Goal: Use online tool/utility: Utilize a website feature to perform a specific function

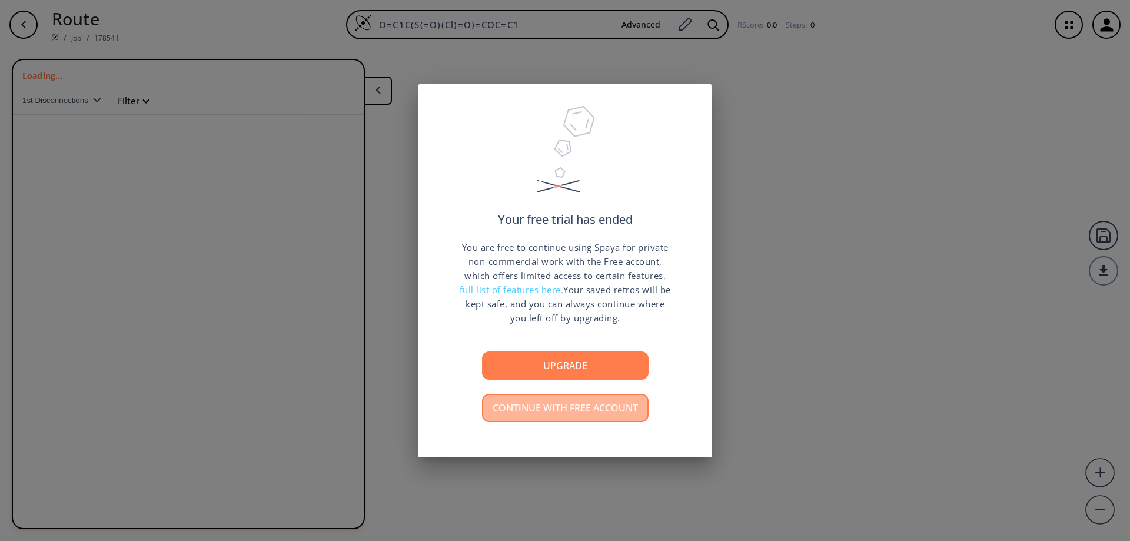
click at [553, 413] on button "Continue with free account" at bounding box center [565, 408] width 167 height 28
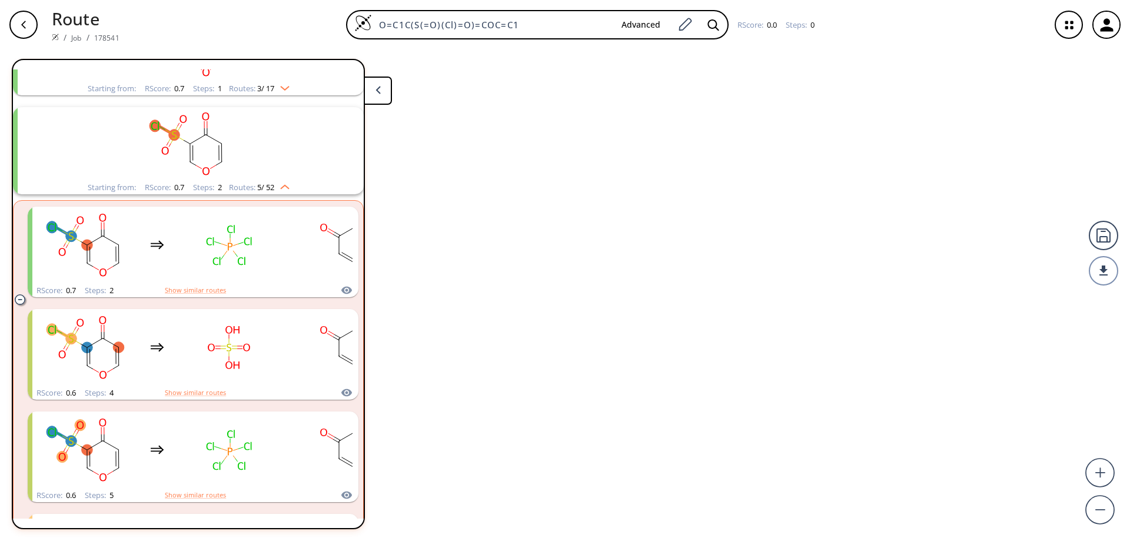
scroll to position [126, 0]
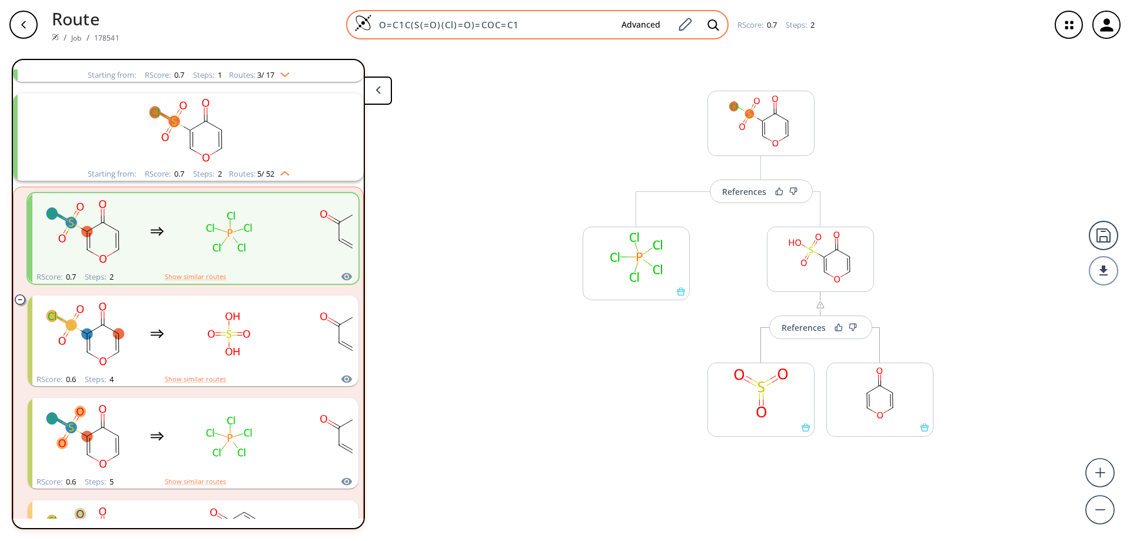
click at [365, 22] on img at bounding box center [363, 23] width 18 height 18
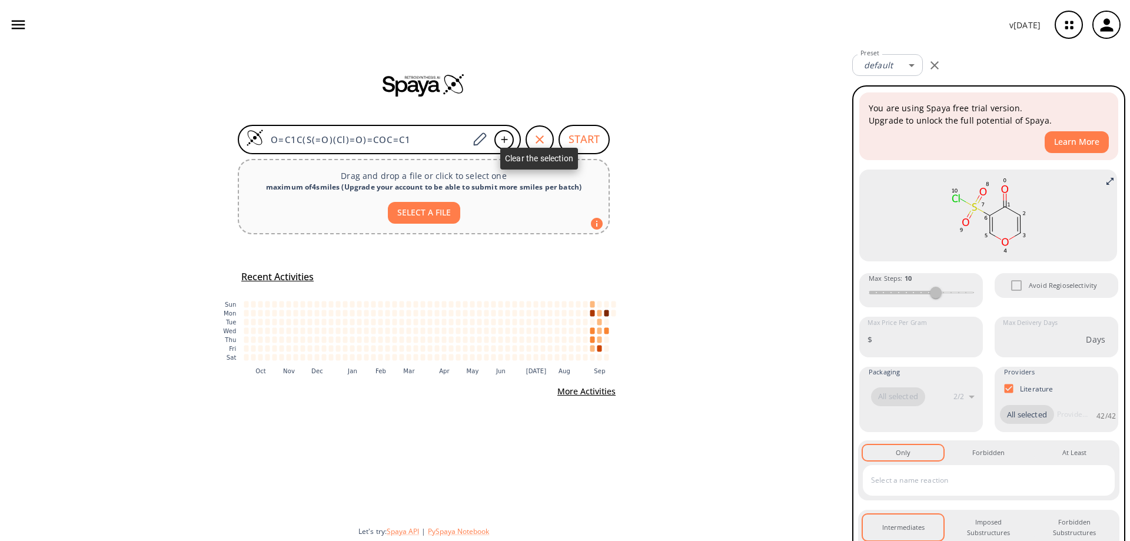
click at [540, 136] on icon "button" at bounding box center [539, 139] width 14 height 14
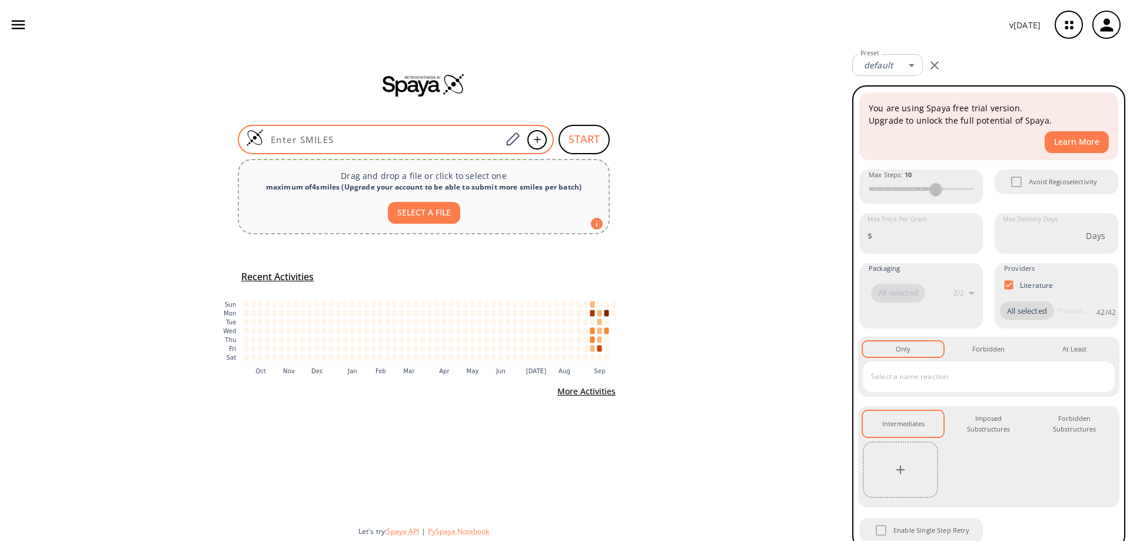
click at [349, 139] on input at bounding box center [383, 140] width 238 height 12
paste input "N#CC1=C(F)C=CC(Br)=C1C(F)(F)F"
type input "N#CC1=C(F)C=CC(Br)=C1C(F)(F)F"
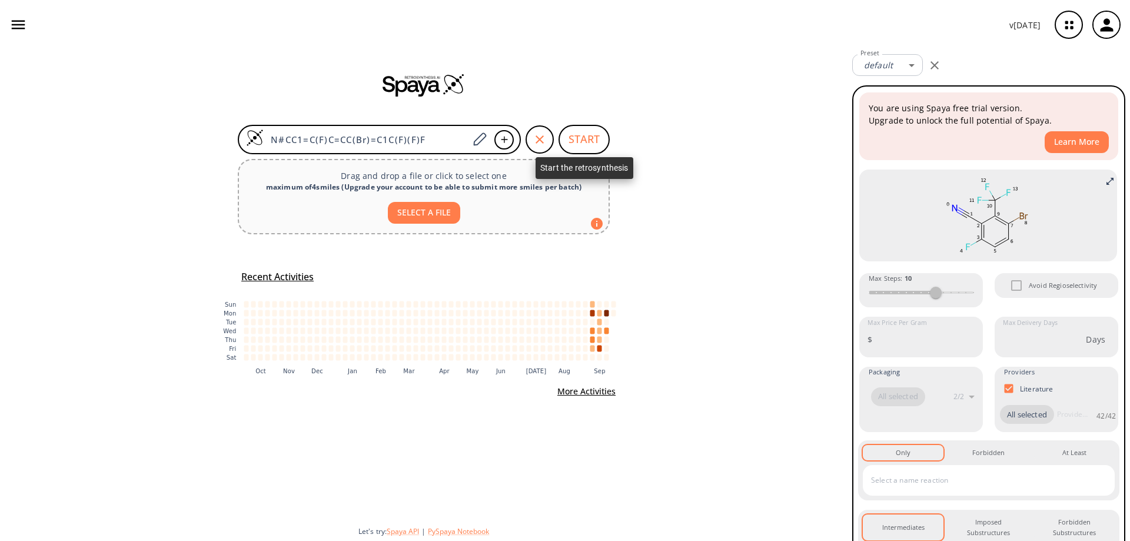
click at [572, 135] on button "START" at bounding box center [583, 139] width 51 height 29
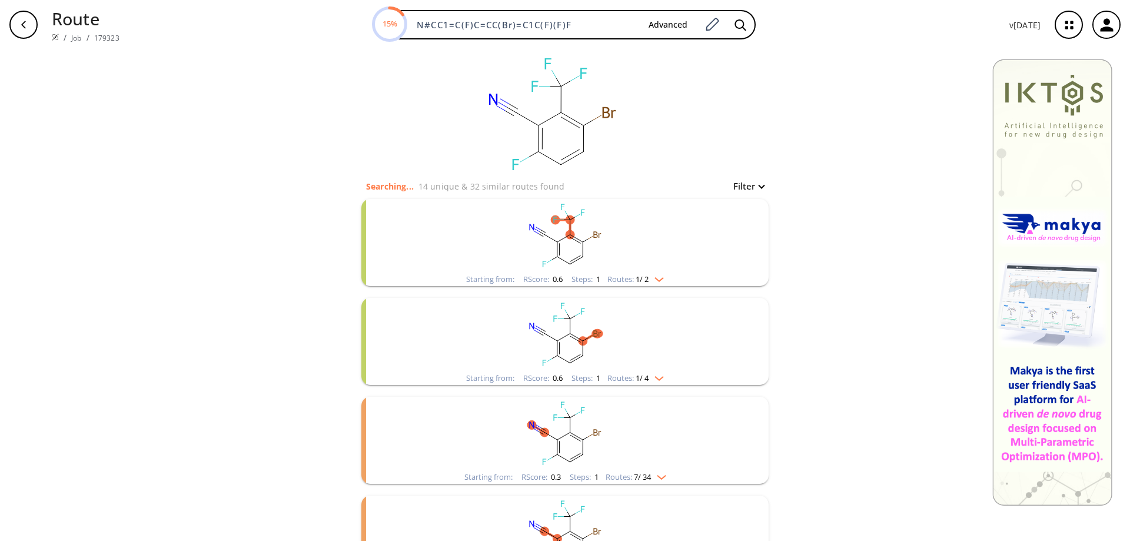
click at [575, 252] on rect "clusters" at bounding box center [565, 236] width 306 height 74
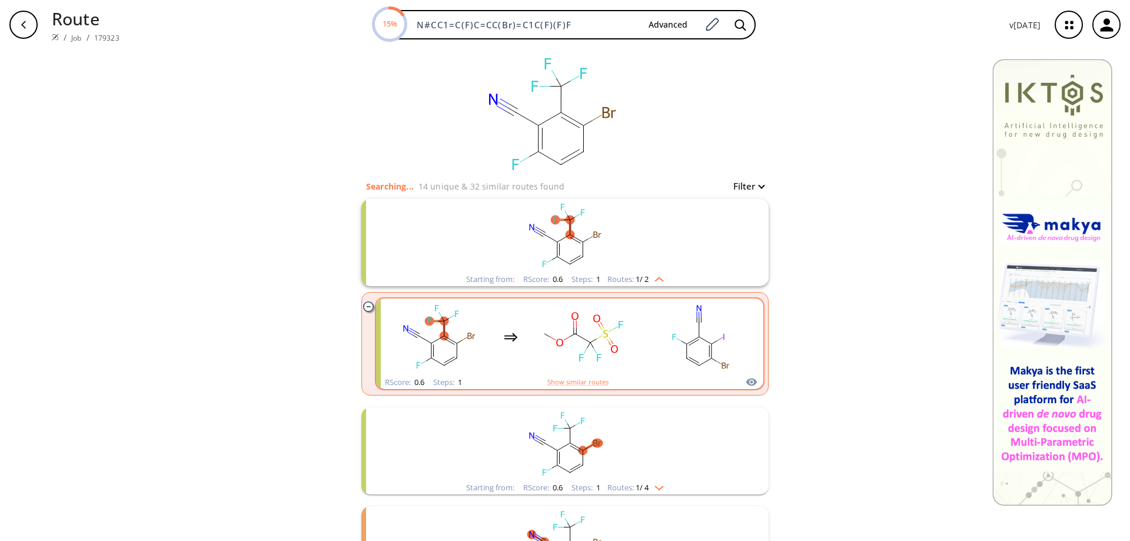
click at [660, 339] on rect "clusters" at bounding box center [700, 337] width 106 height 74
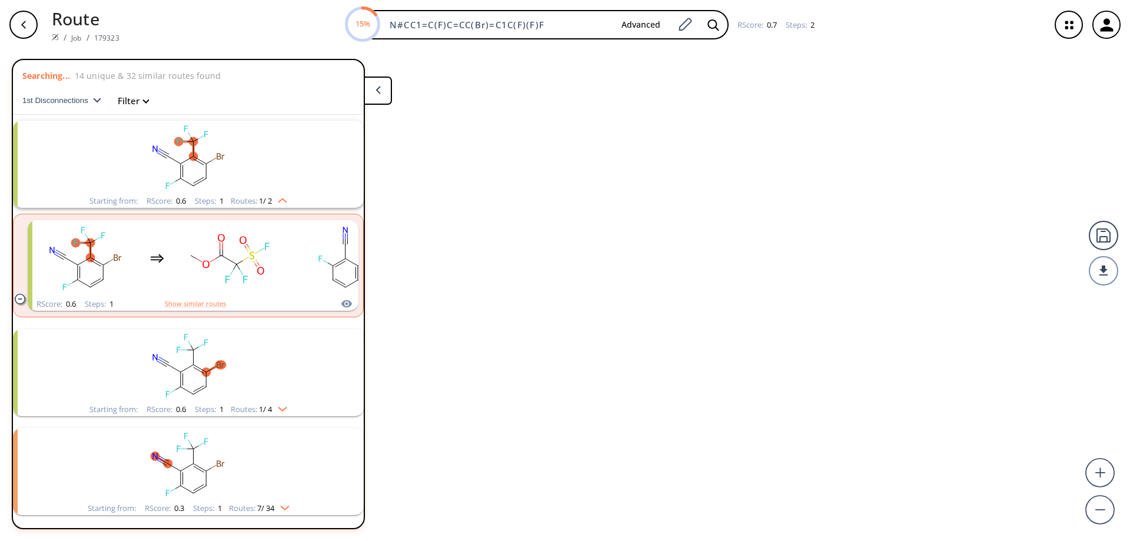
scroll to position [27, 0]
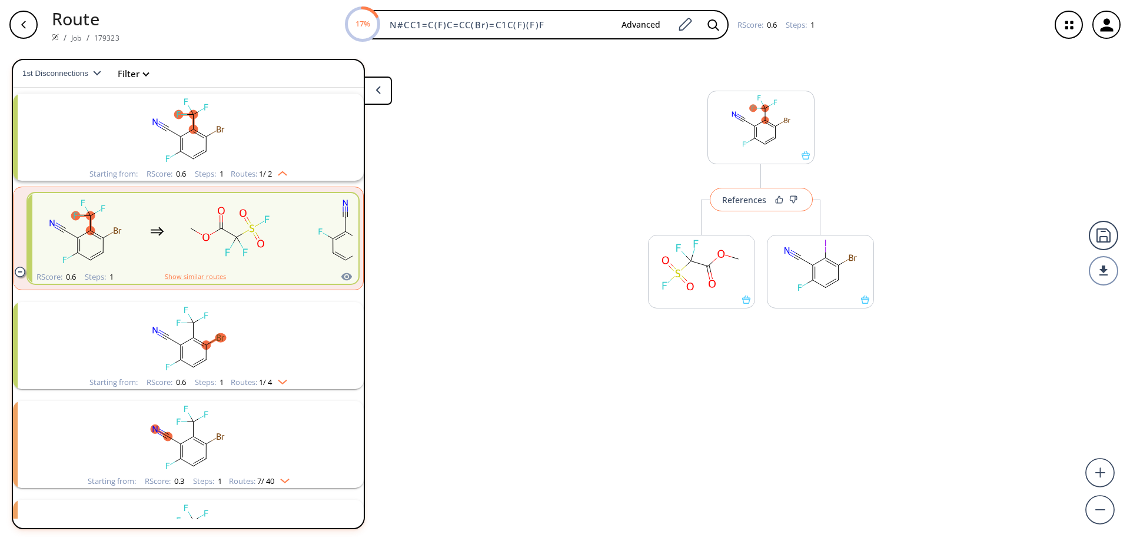
click at [758, 204] on div "References" at bounding box center [744, 200] width 44 height 8
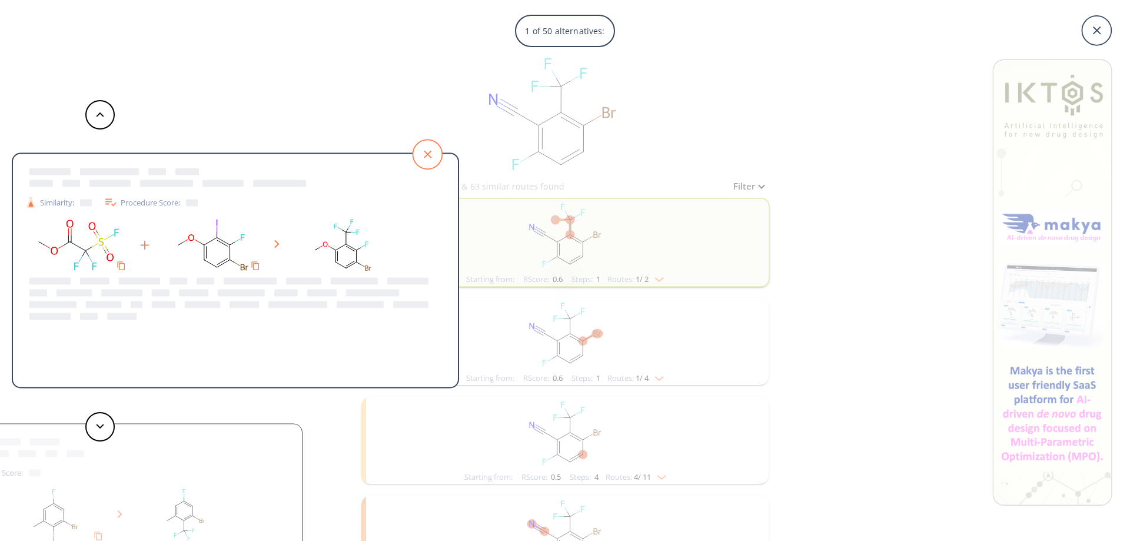
click at [425, 148] on icon at bounding box center [426, 153] width 29 height 29
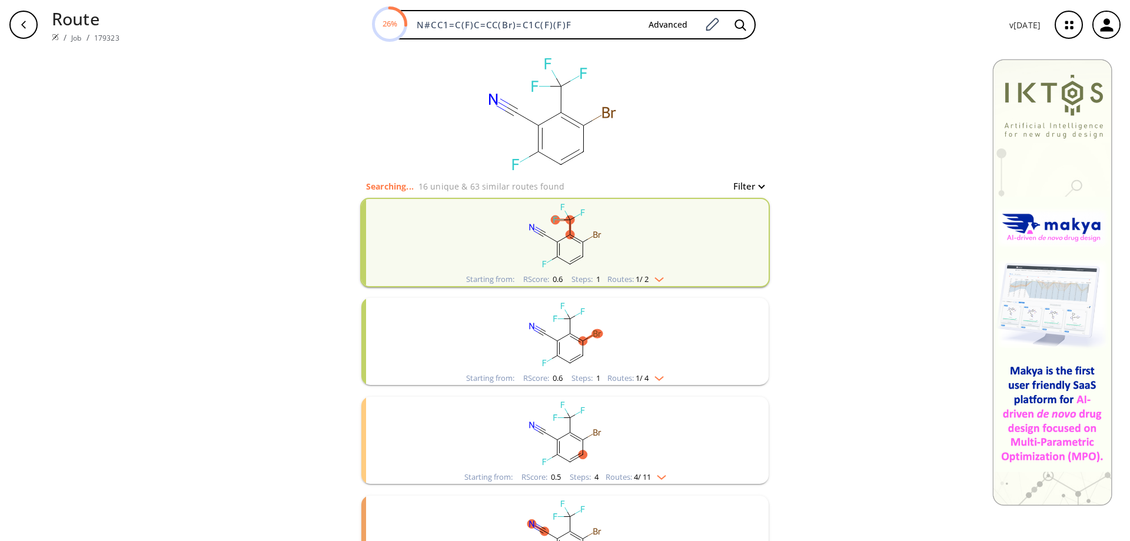
click at [561, 351] on rect "clusters" at bounding box center [565, 335] width 306 height 74
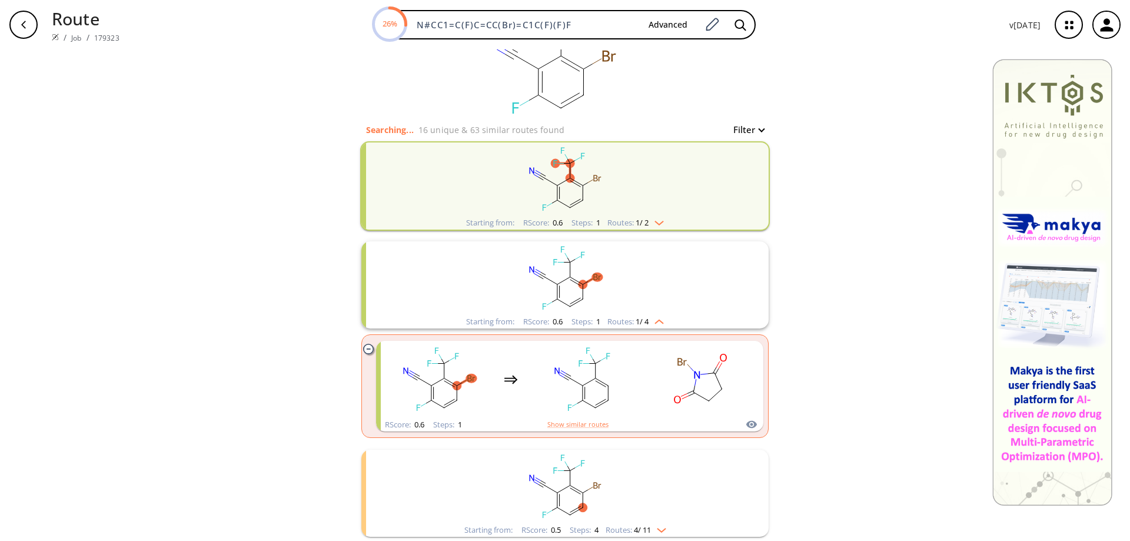
scroll to position [118, 0]
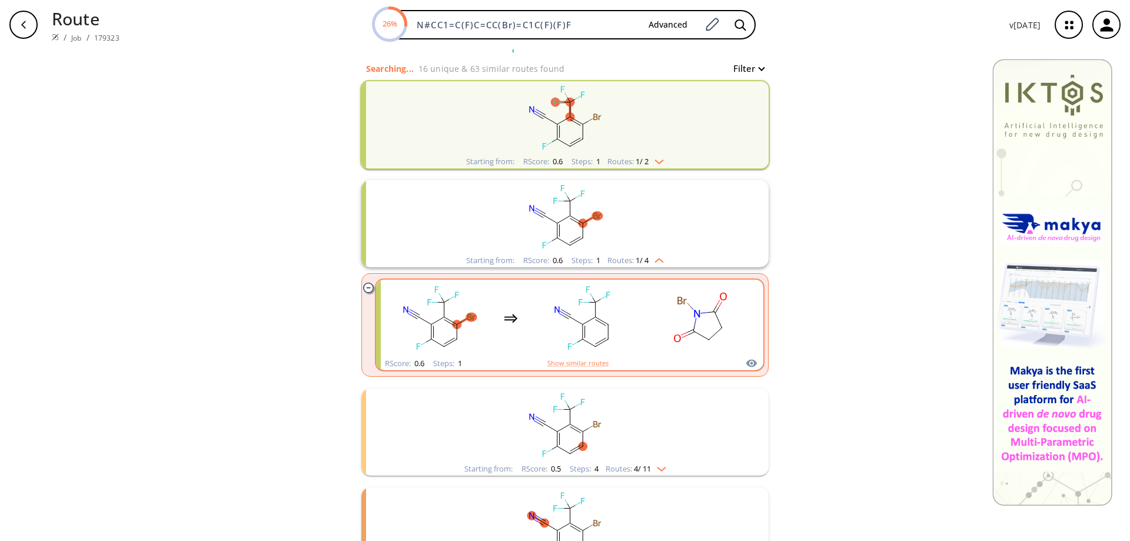
click at [595, 330] on rect "clusters" at bounding box center [583, 318] width 106 height 74
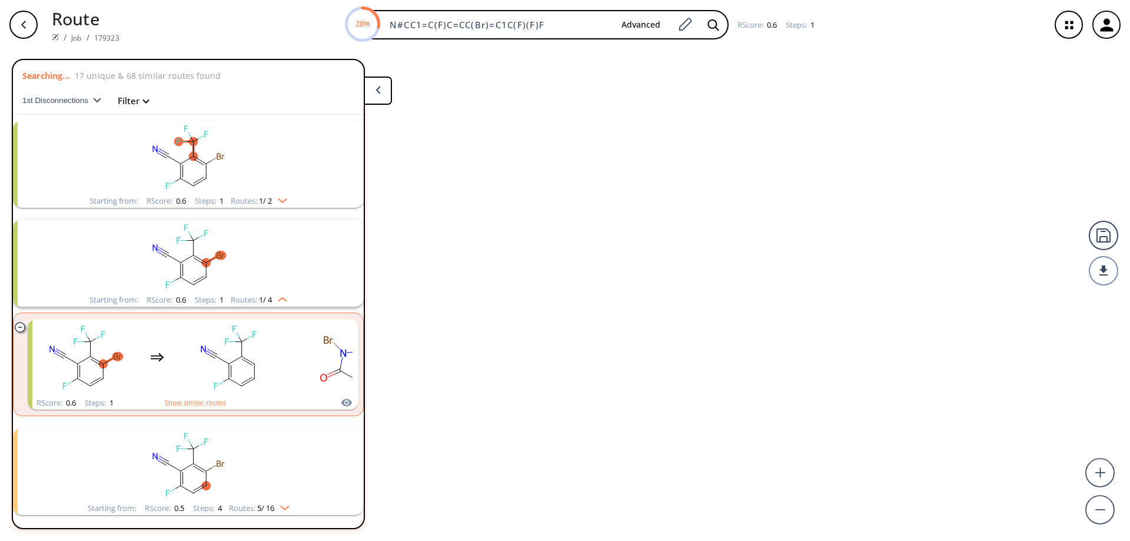
scroll to position [126, 0]
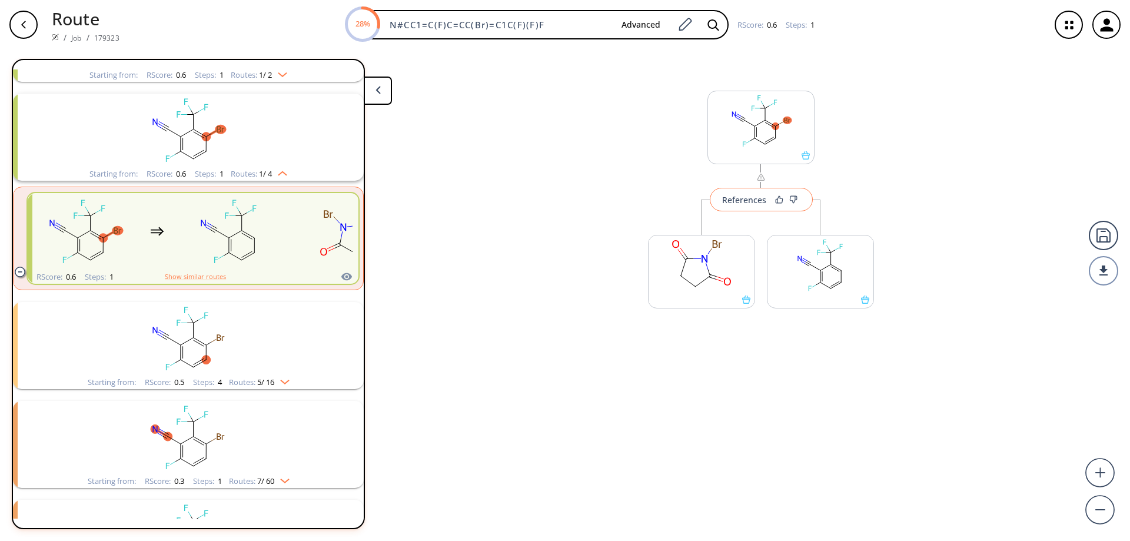
click at [749, 202] on div "References" at bounding box center [744, 200] width 44 height 8
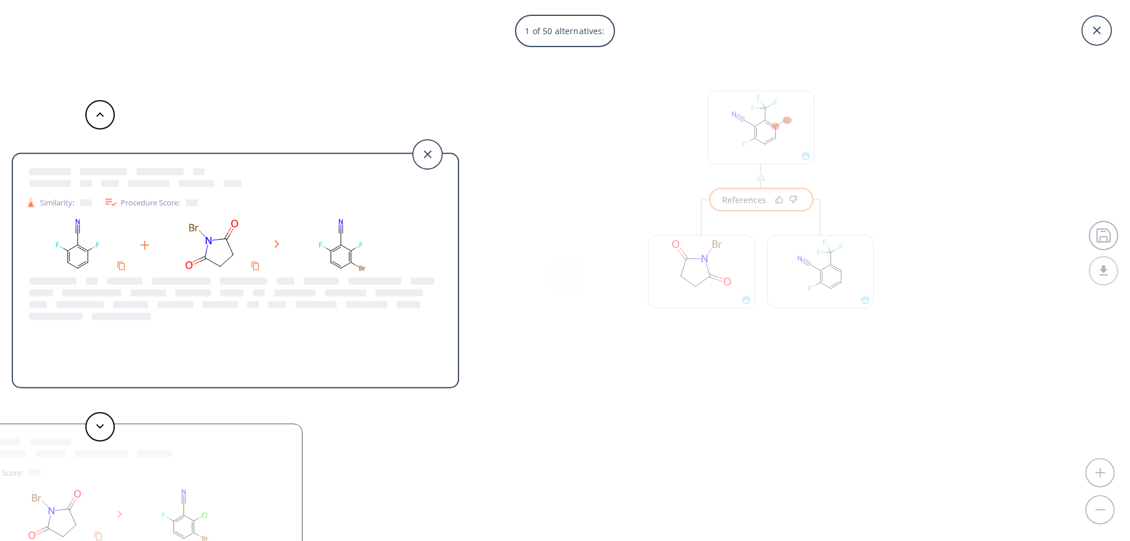
click at [545, 229] on div "1 of 50 alternatives: Similarity: Procedure Score: Similarity: Procedure Score:…" at bounding box center [565, 270] width 1130 height 541
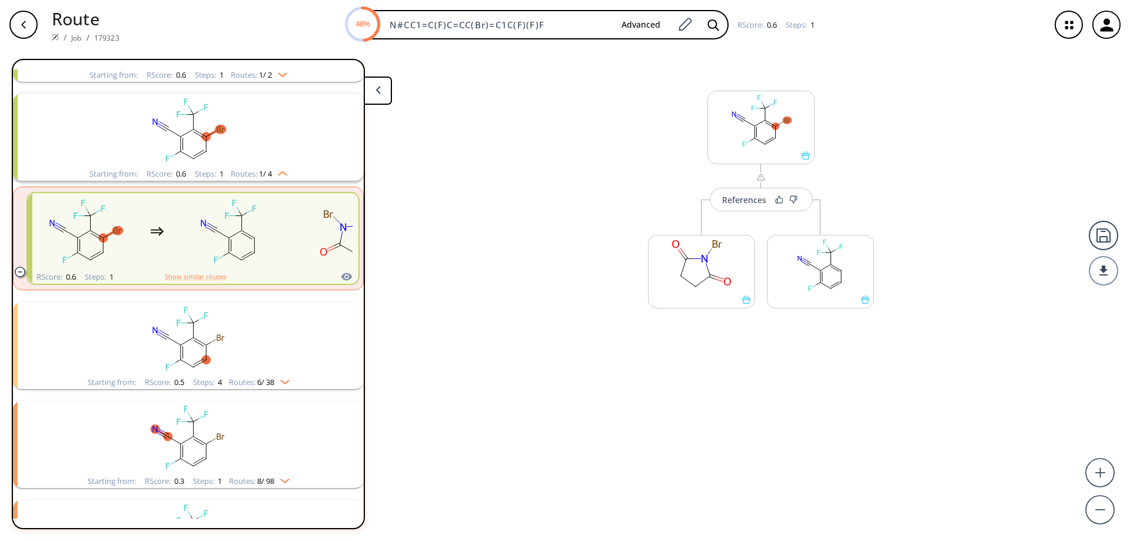
click at [168, 339] on icon "clusters" at bounding box center [174, 341] width 13 height 8
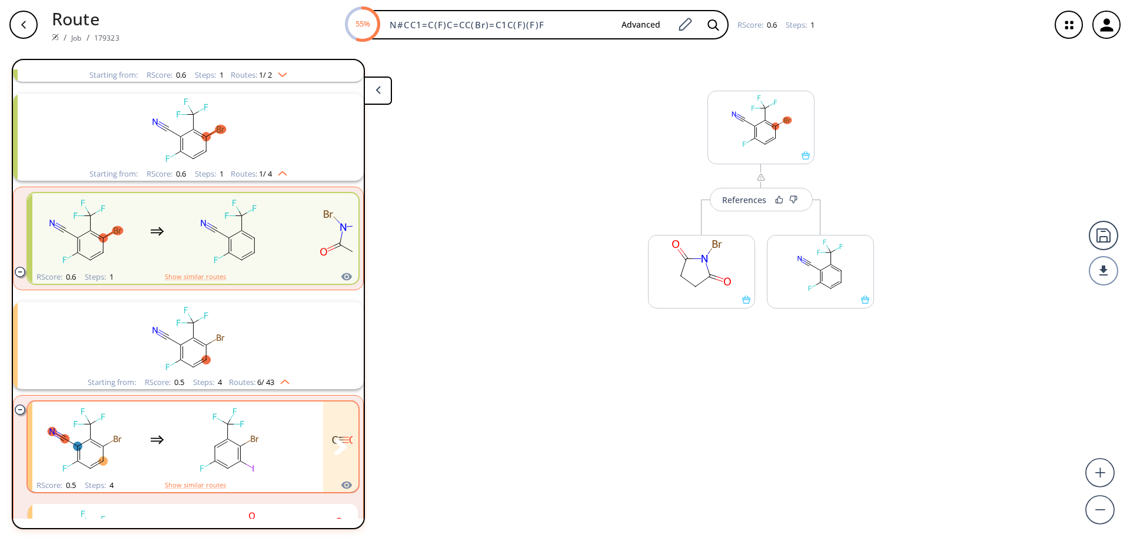
click at [243, 445] on ellipse "clusters" at bounding box center [240, 445] width 9 height 9
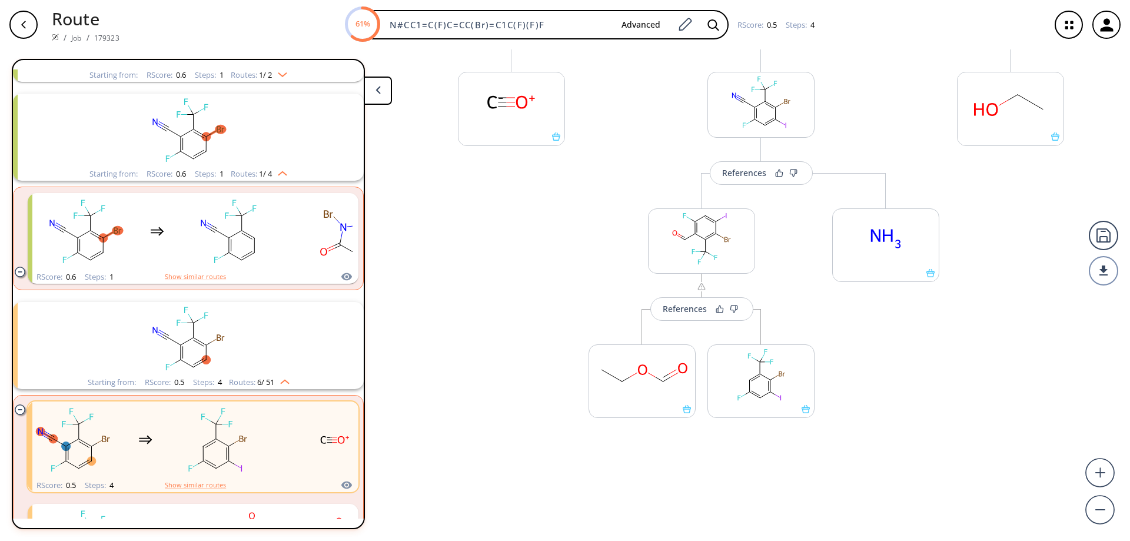
scroll to position [303, 0]
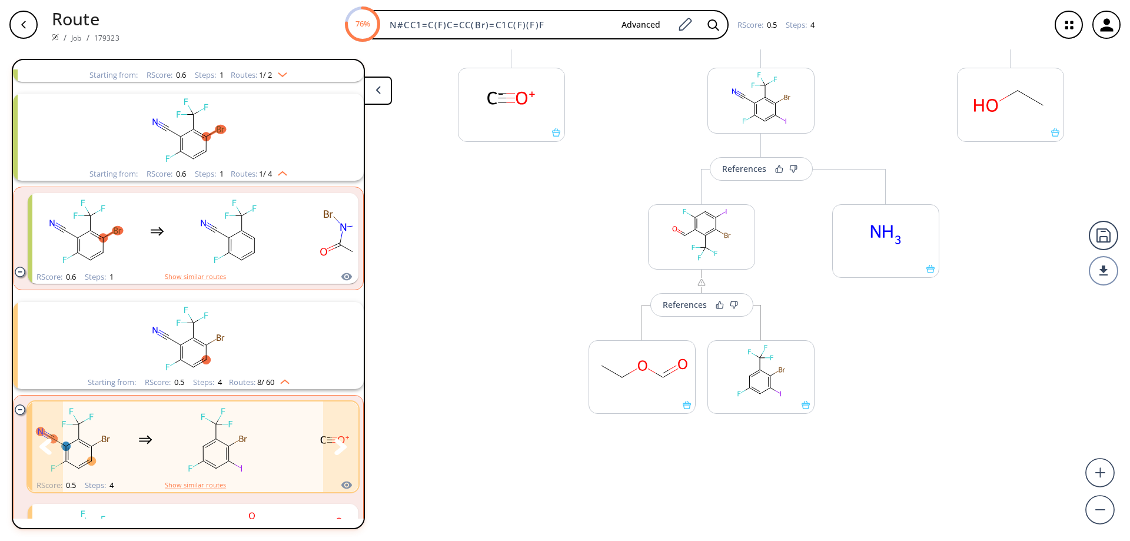
click at [191, 450] on rect "clusters" at bounding box center [217, 440] width 106 height 74
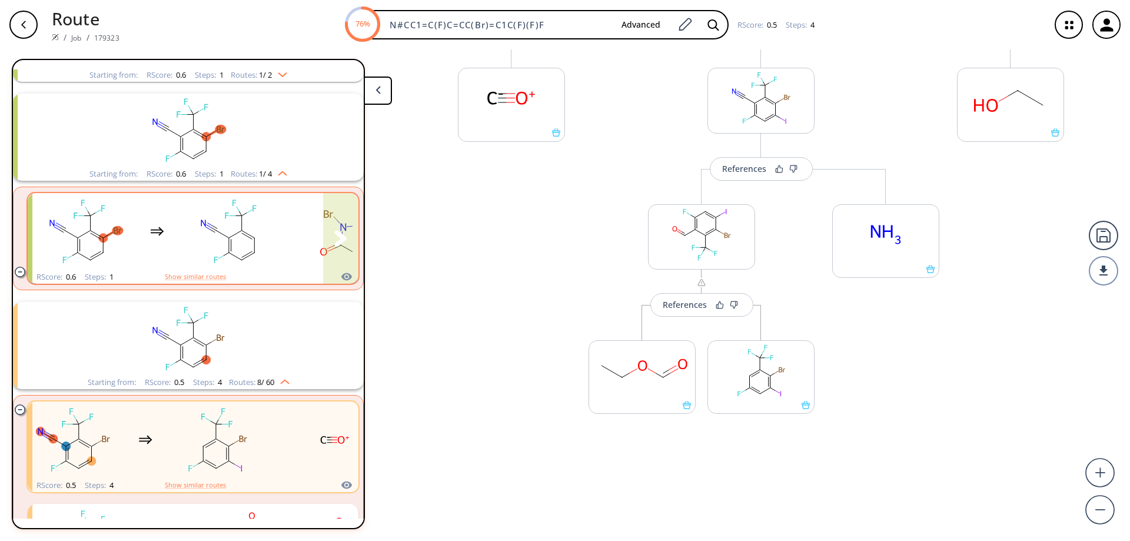
click at [224, 257] on rect "clusters" at bounding box center [229, 232] width 106 height 74
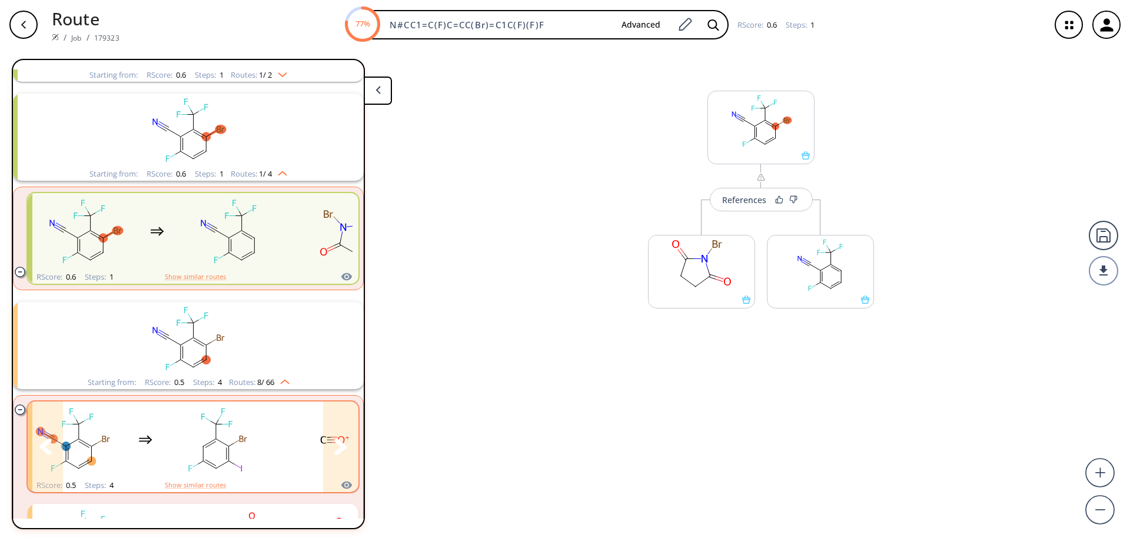
click at [211, 458] on rect "clusters" at bounding box center [217, 440] width 106 height 74
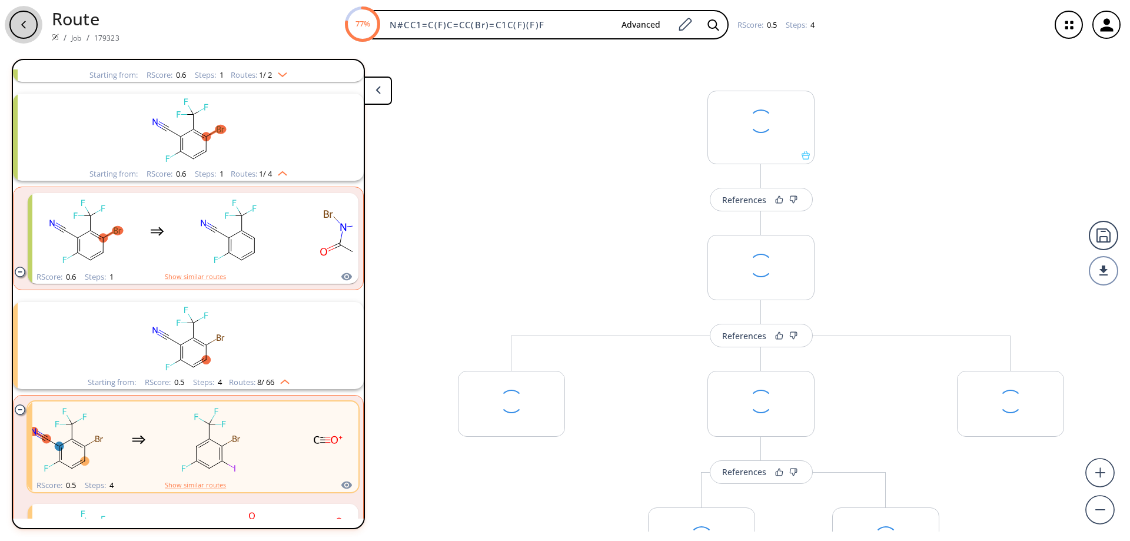
click at [29, 26] on div "button" at bounding box center [23, 25] width 28 height 28
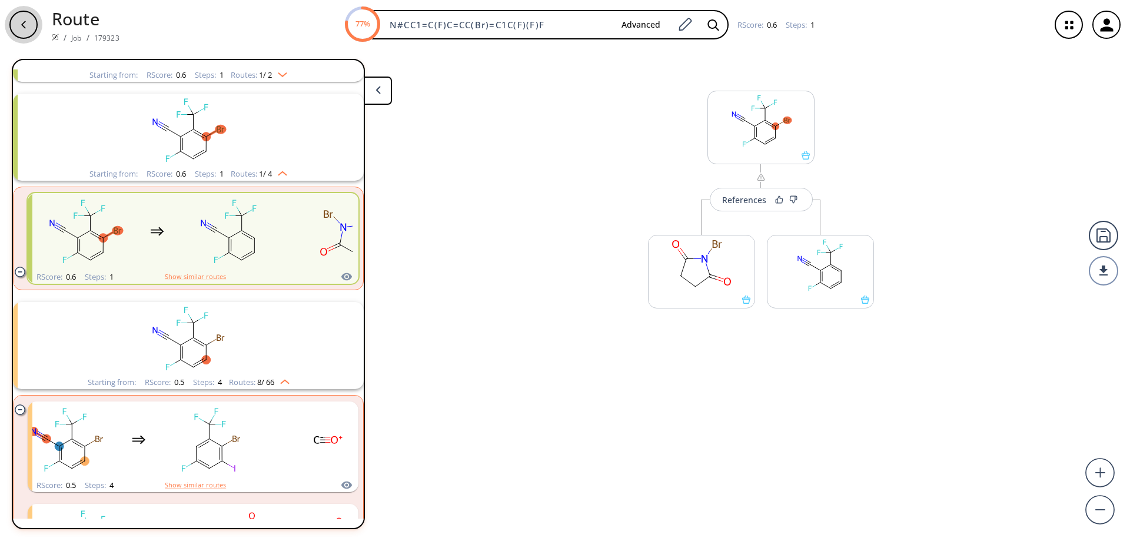
click at [23, 28] on icon "button" at bounding box center [23, 24] width 9 height 9
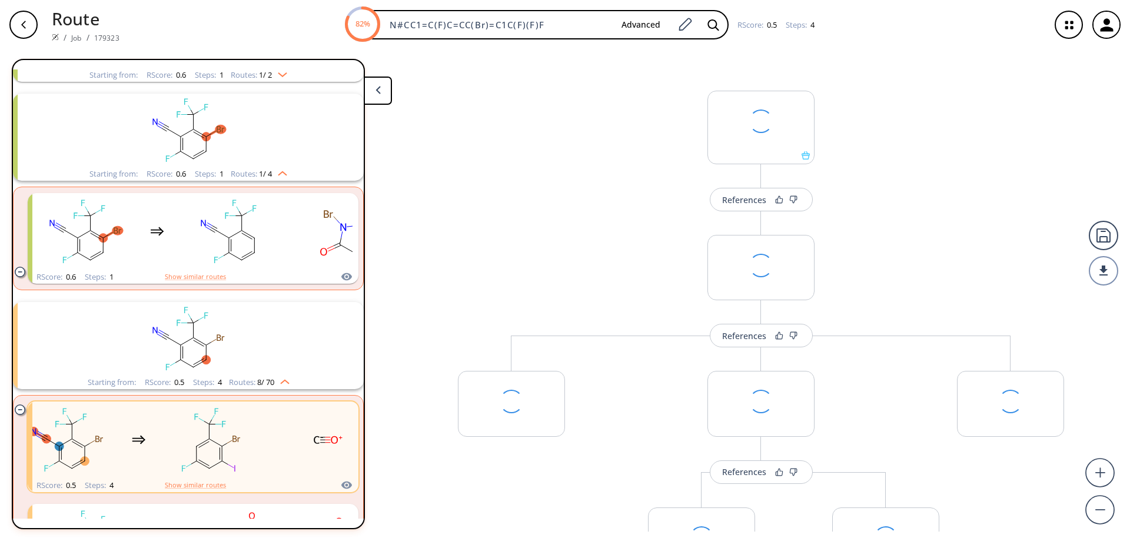
click at [379, 91] on icon at bounding box center [377, 90] width 5 height 8
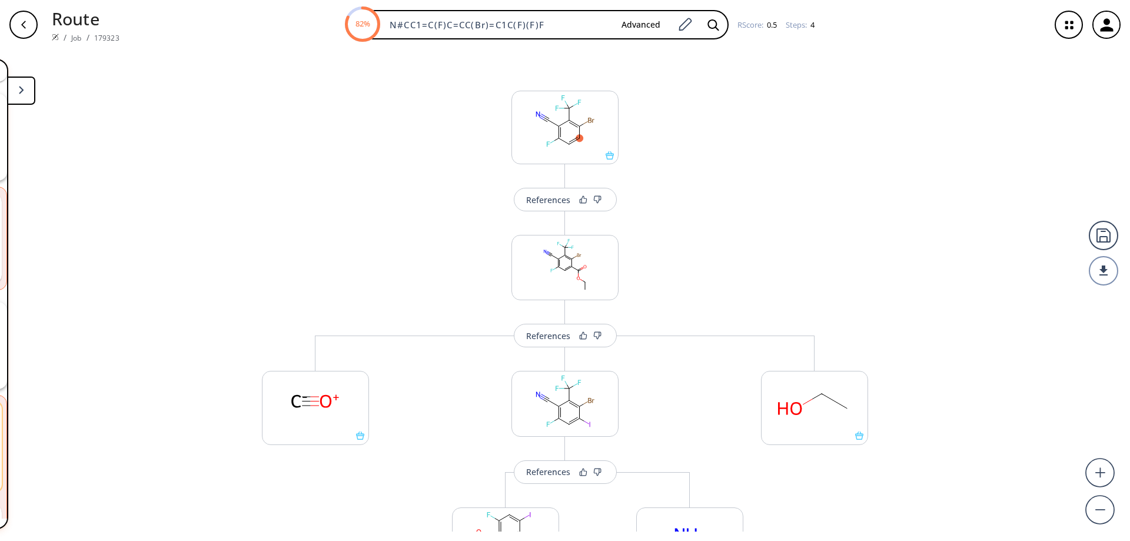
click at [23, 24] on icon "button" at bounding box center [23, 25] width 5 height 8
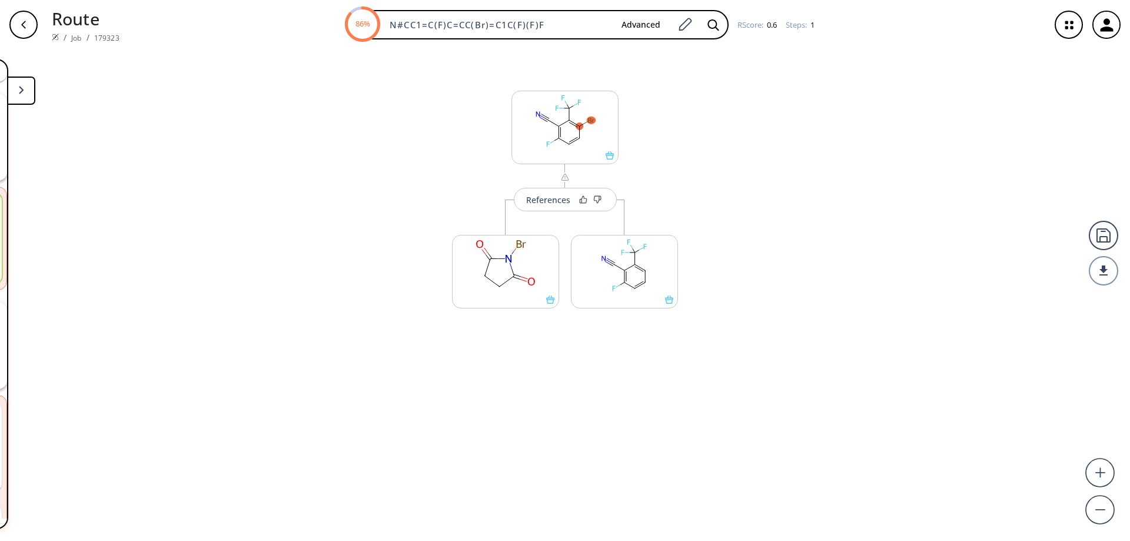
click at [23, 25] on icon "button" at bounding box center [23, 24] width 9 height 9
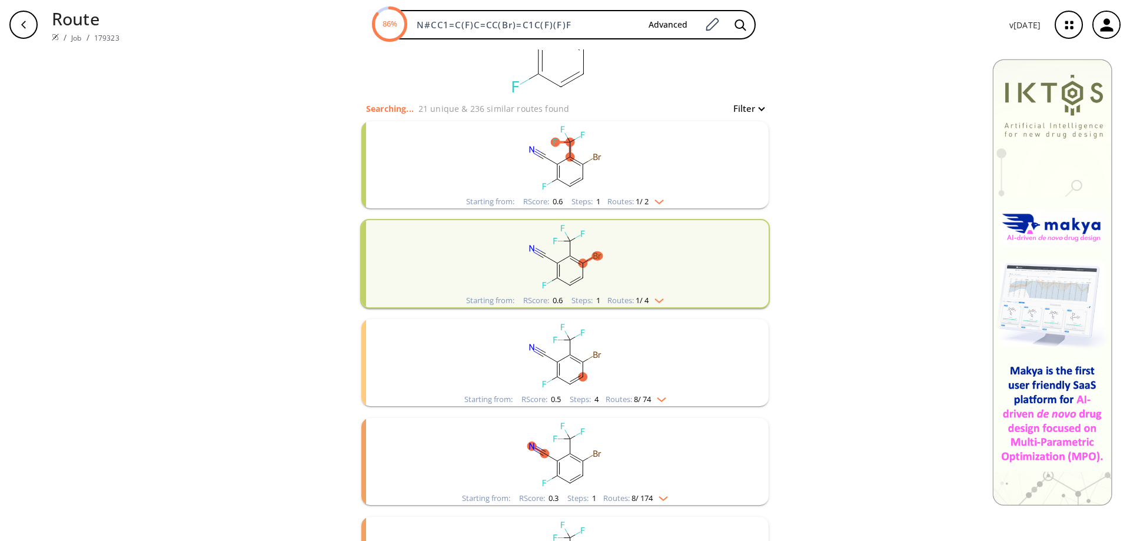
scroll to position [177, 0]
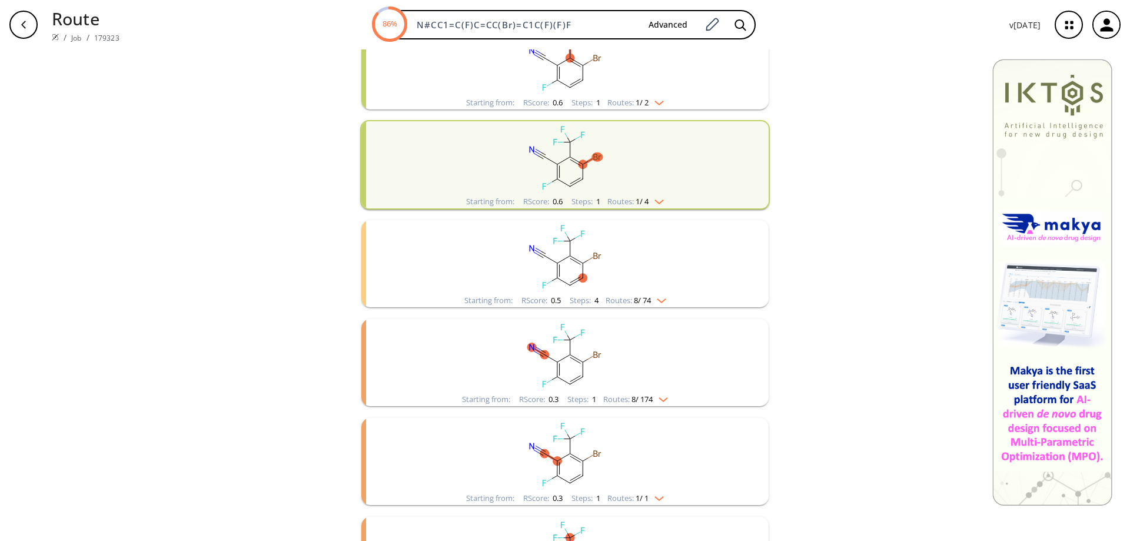
click at [560, 266] on rect "clusters" at bounding box center [565, 257] width 306 height 74
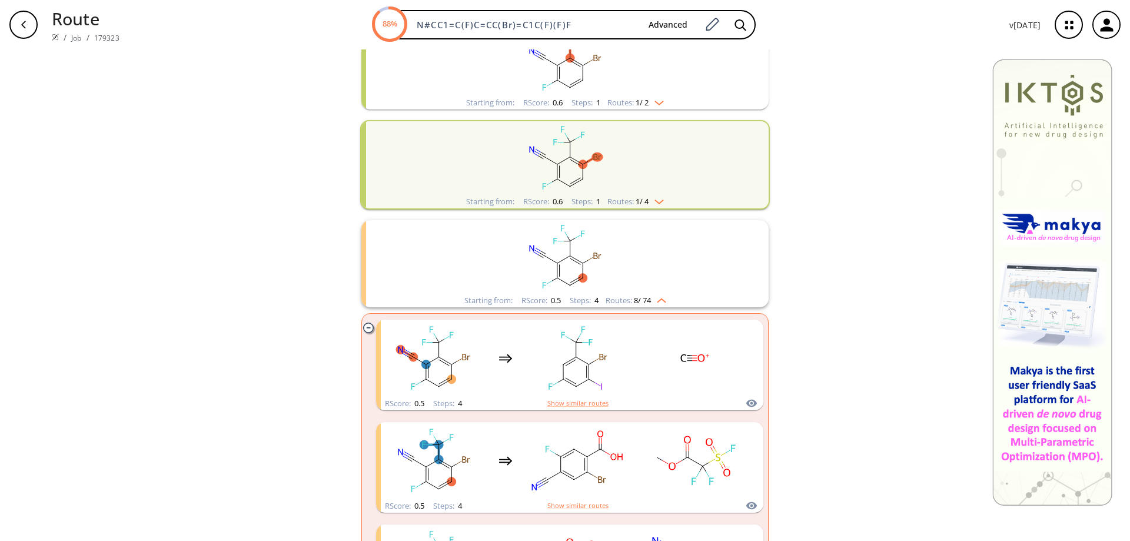
scroll to position [235, 0]
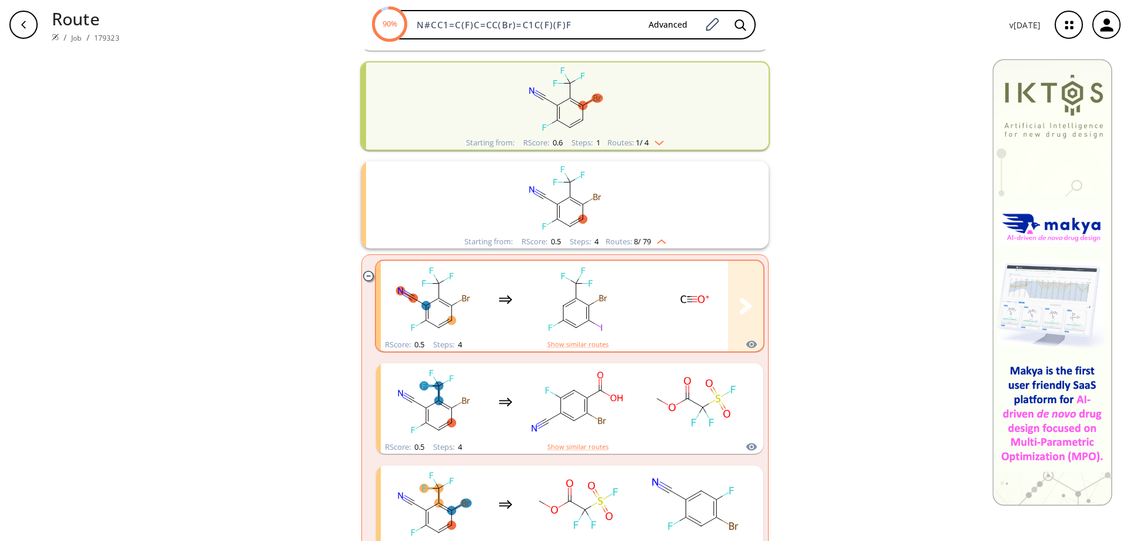
click at [575, 306] on rect "clusters" at bounding box center [577, 299] width 106 height 74
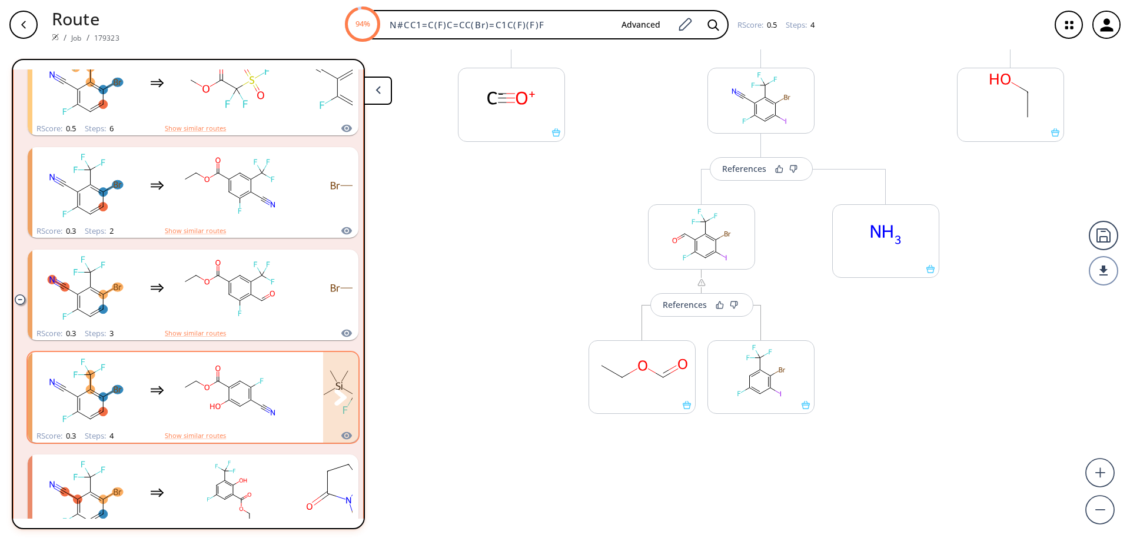
scroll to position [813, 0]
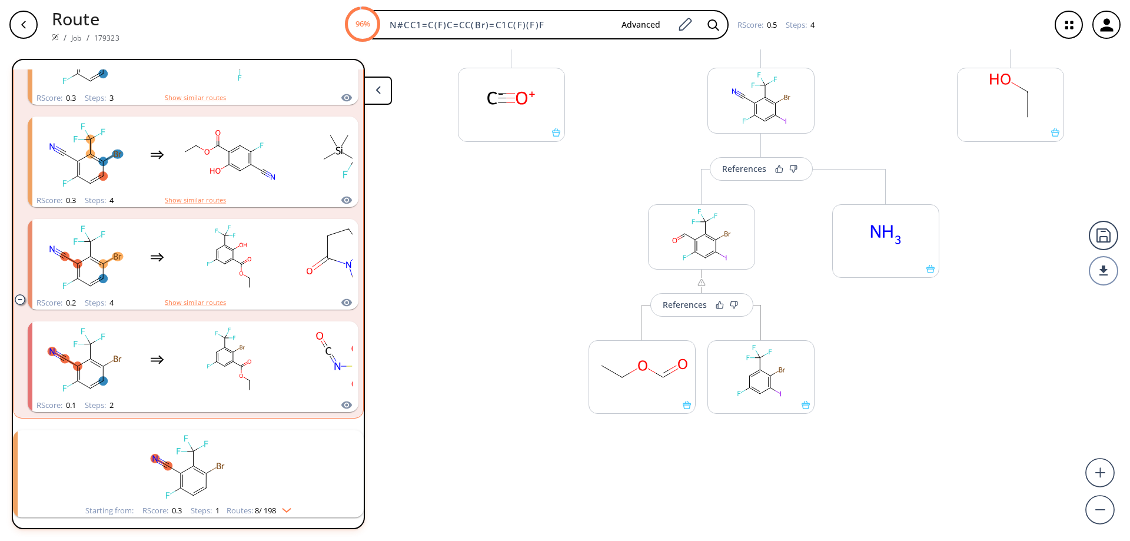
click at [21, 24] on icon "button" at bounding box center [23, 24] width 9 height 9
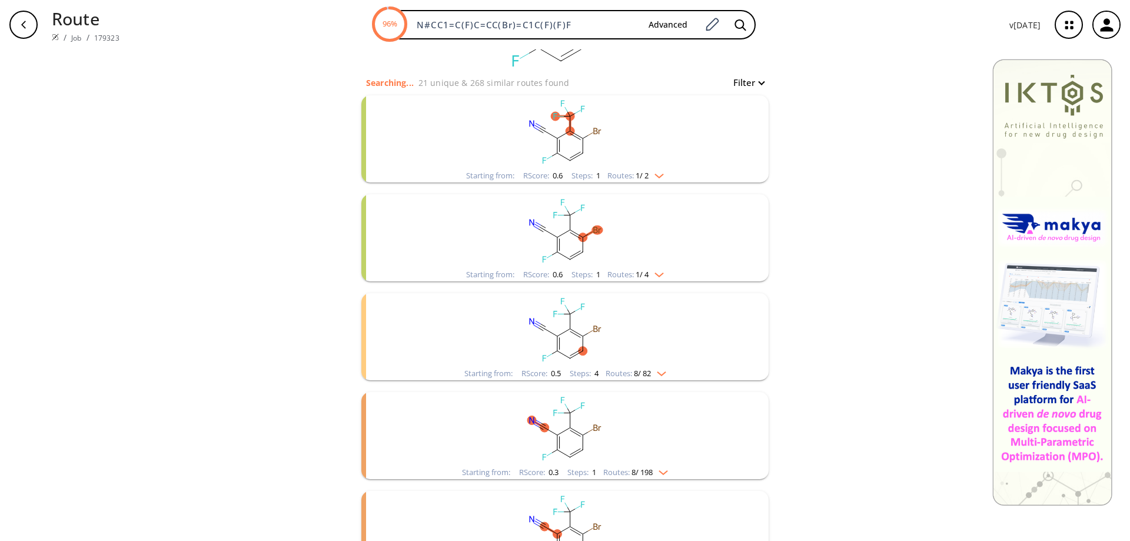
scroll to position [294, 0]
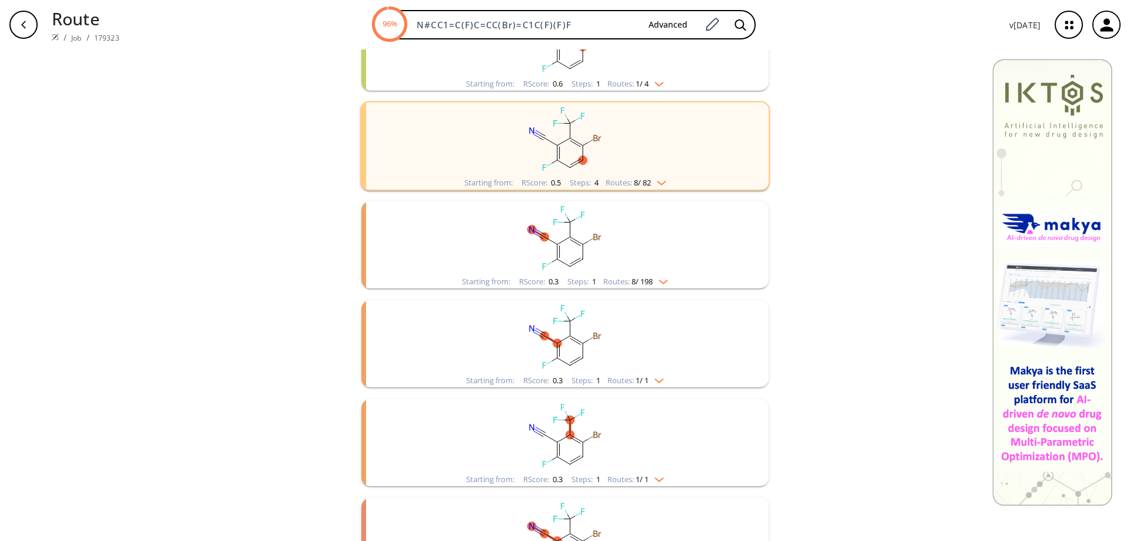
click at [565, 342] on rect "clusters" at bounding box center [565, 337] width 306 height 74
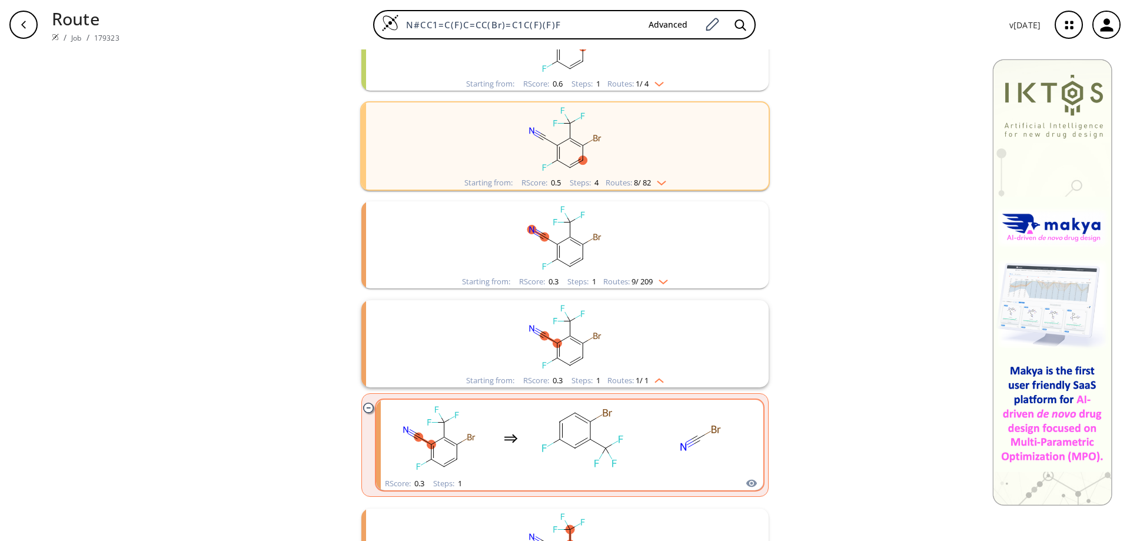
click at [589, 437] on ellipse "clusters" at bounding box center [590, 439] width 11 height 11
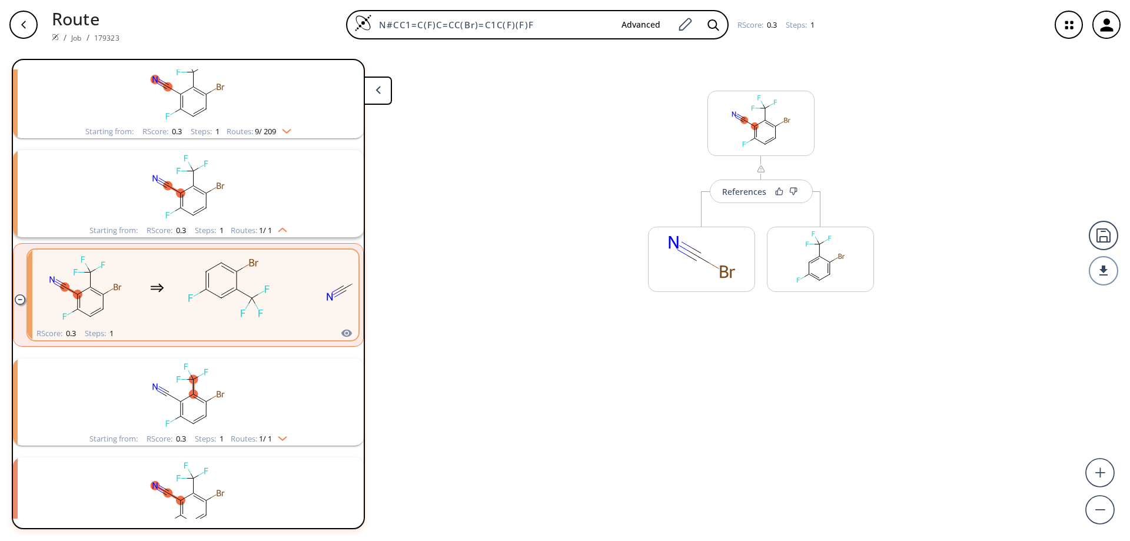
scroll to position [385, 0]
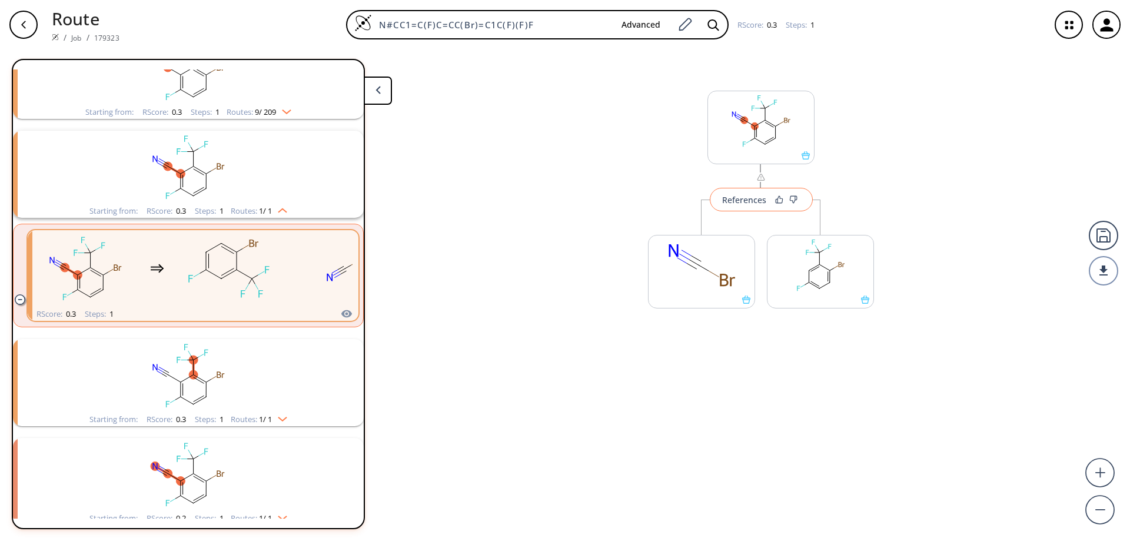
click at [746, 209] on button "References" at bounding box center [761, 200] width 103 height 24
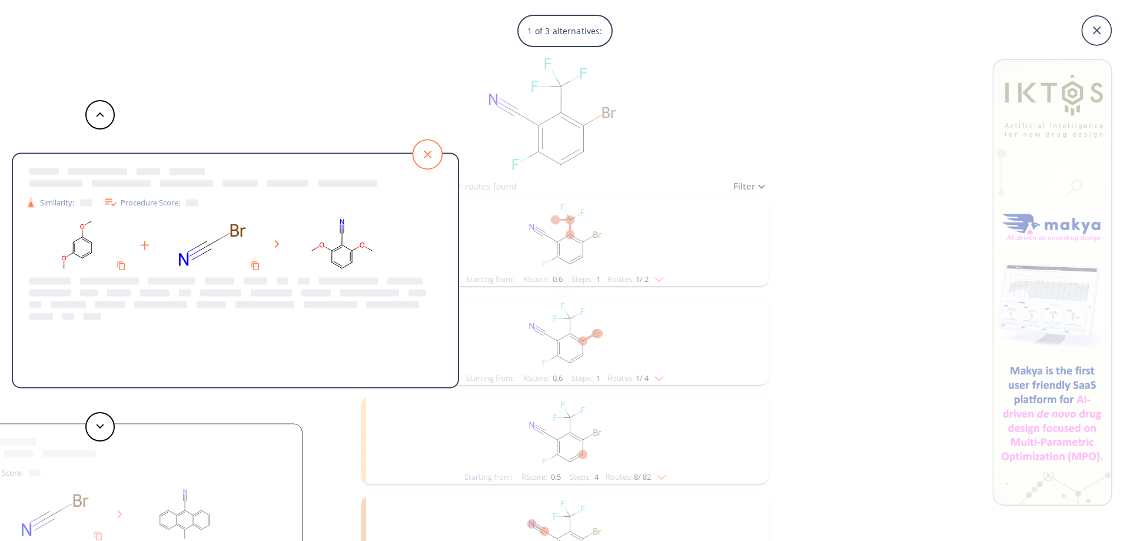
click at [419, 153] on icon at bounding box center [426, 153] width 29 height 29
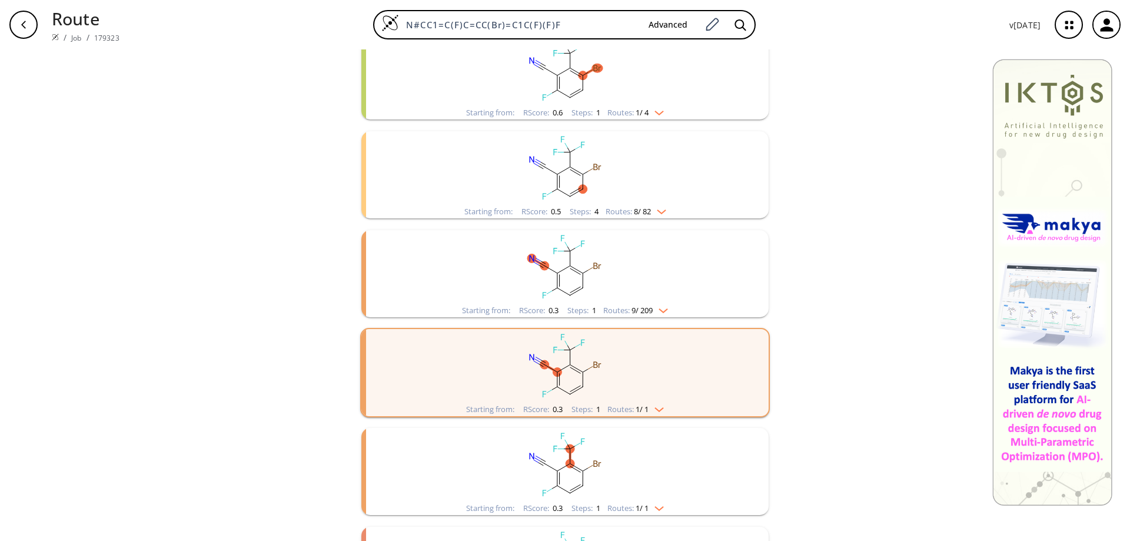
scroll to position [344, 0]
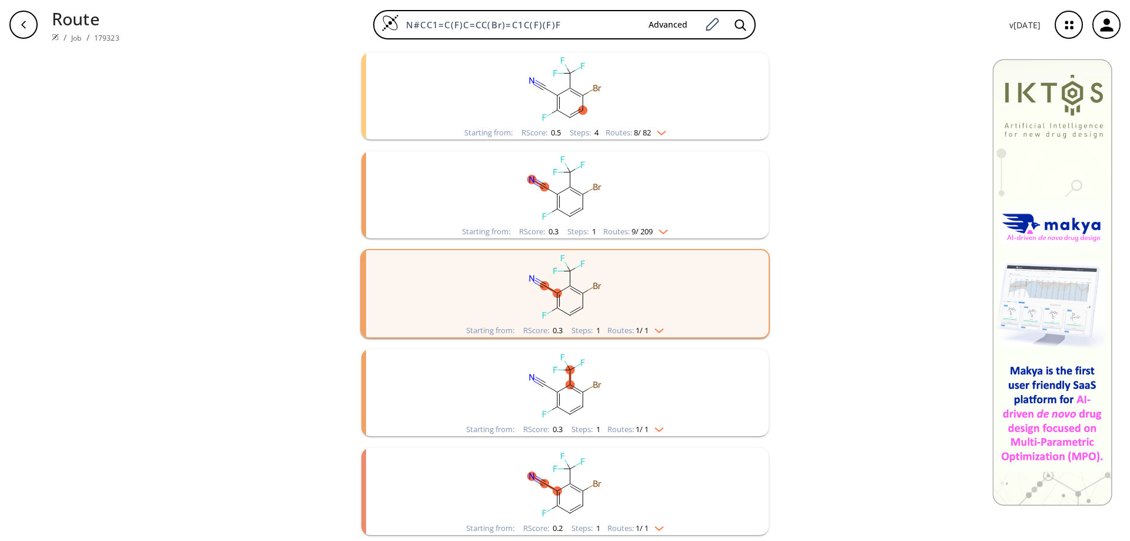
click at [567, 403] on rect "clusters" at bounding box center [565, 386] width 306 height 74
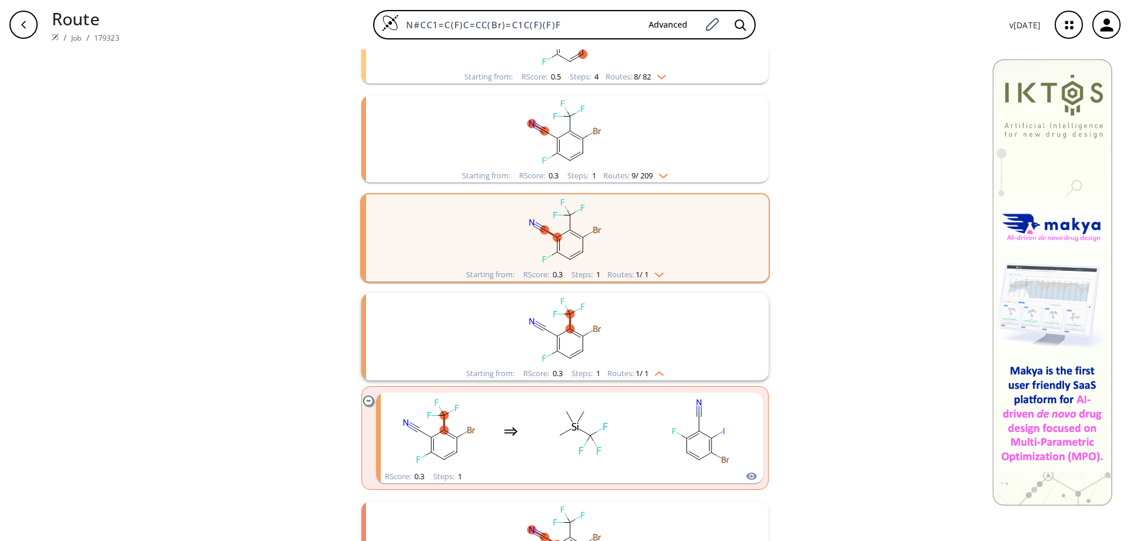
scroll to position [454, 0]
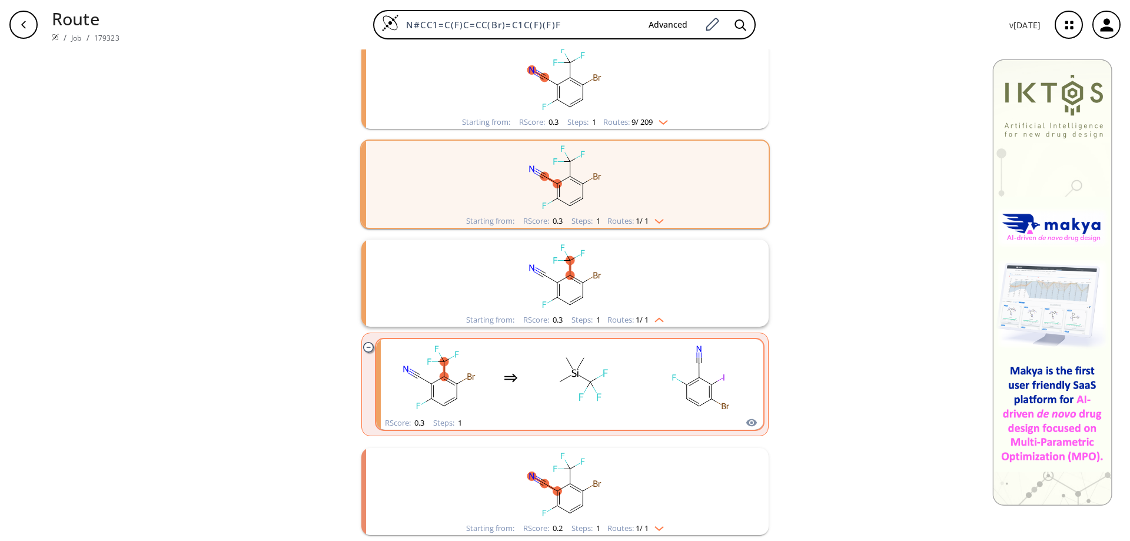
click at [702, 384] on rect "clusters" at bounding box center [700, 378] width 106 height 74
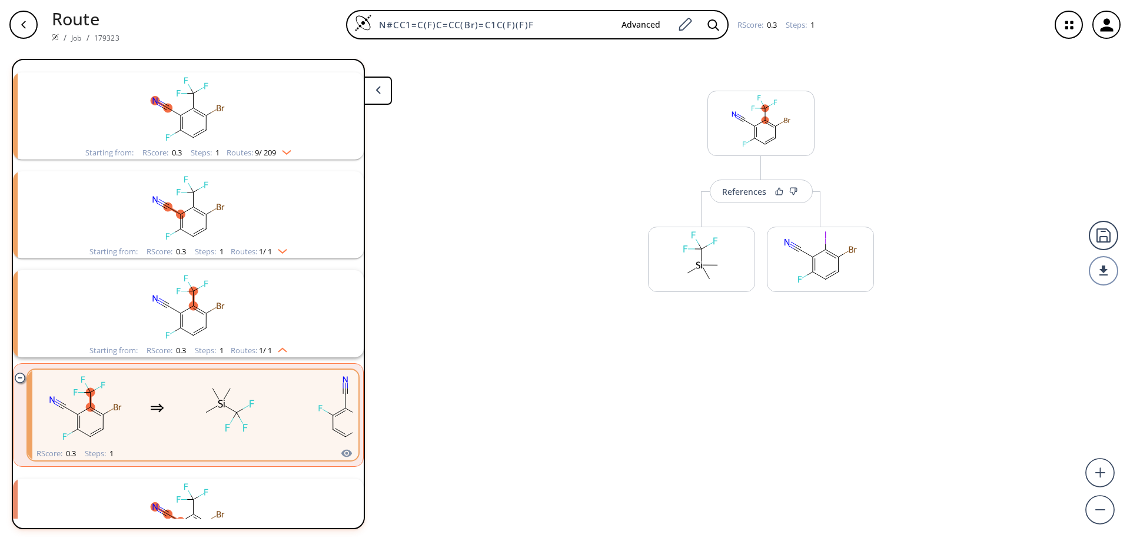
scroll to position [385, 0]
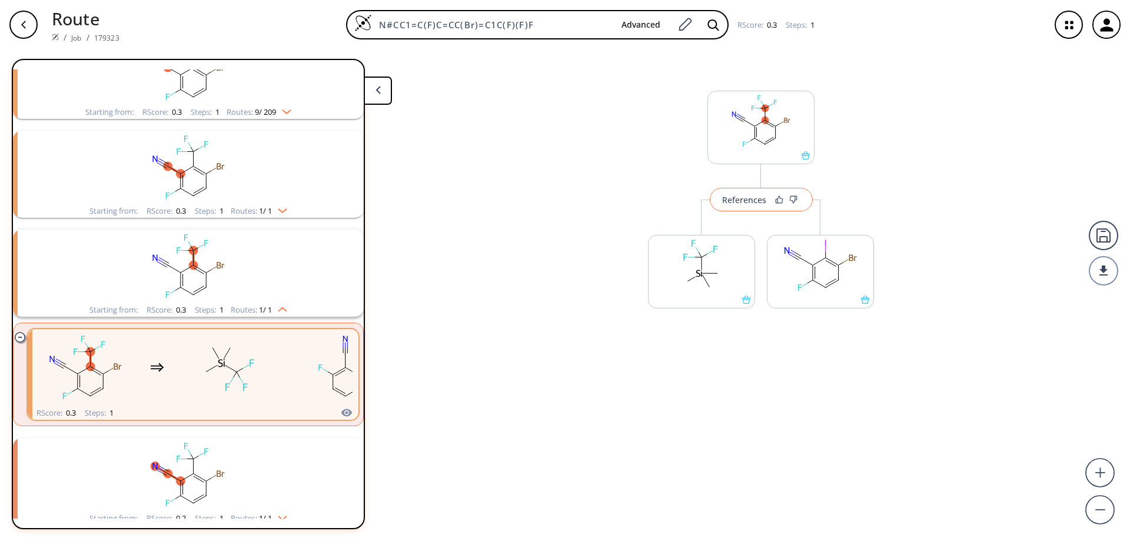
click at [757, 196] on div "References" at bounding box center [744, 200] width 44 height 8
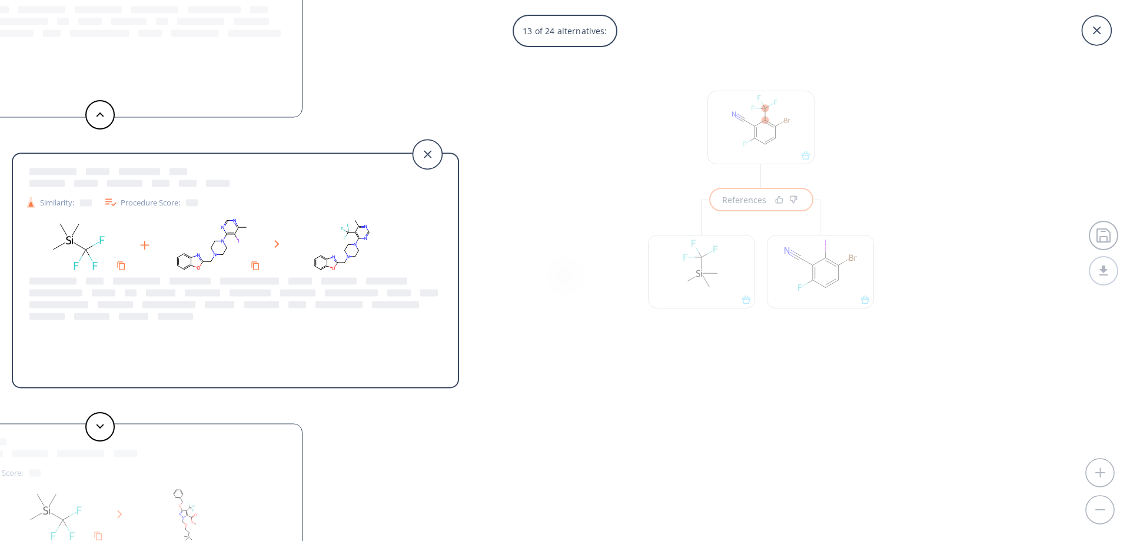
click at [880, 368] on div "13 of 24 alternatives: Similarity: Procedure Score: Similarity: Procedure Score…" at bounding box center [565, 270] width 1130 height 541
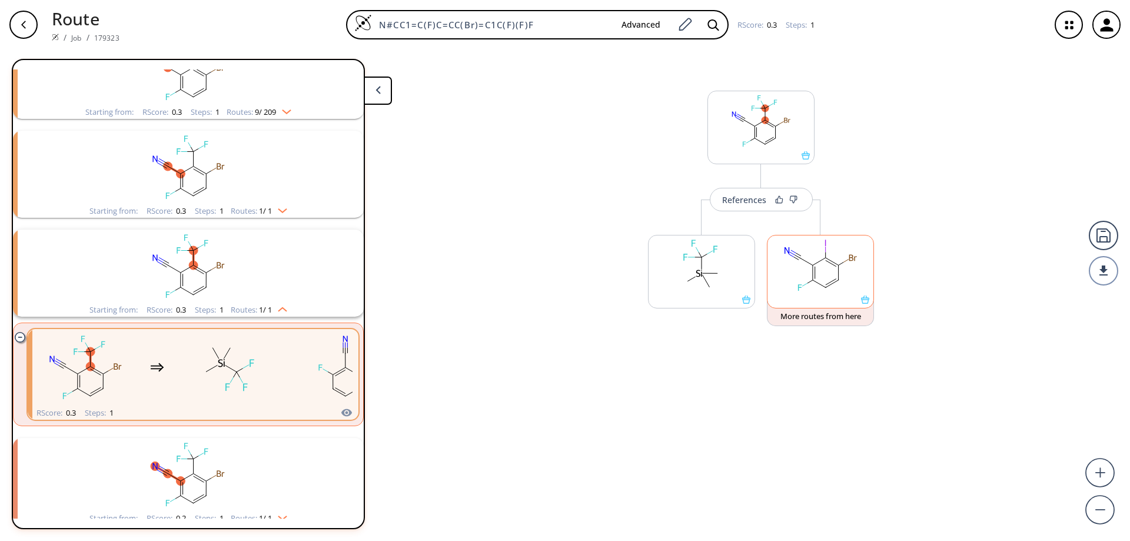
click at [865, 302] on icon at bounding box center [865, 299] width 8 height 8
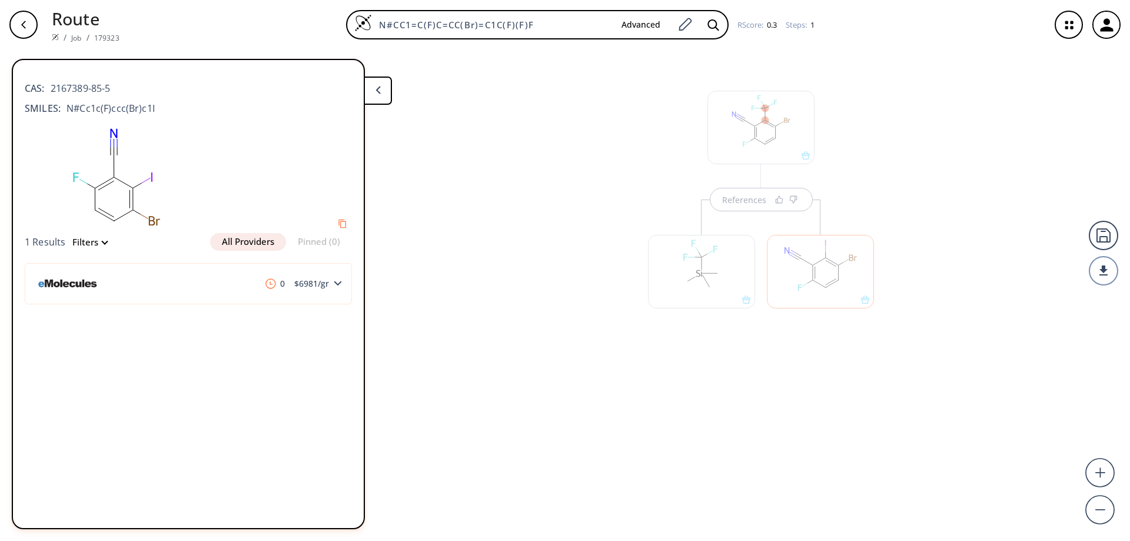
click at [28, 26] on div "button" at bounding box center [23, 25] width 28 height 28
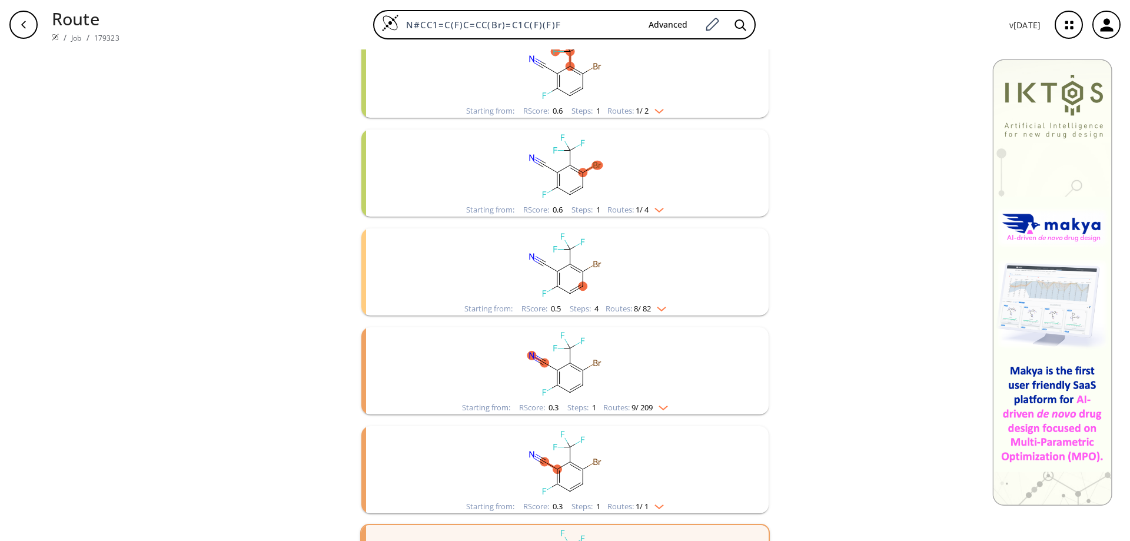
scroll to position [344, 0]
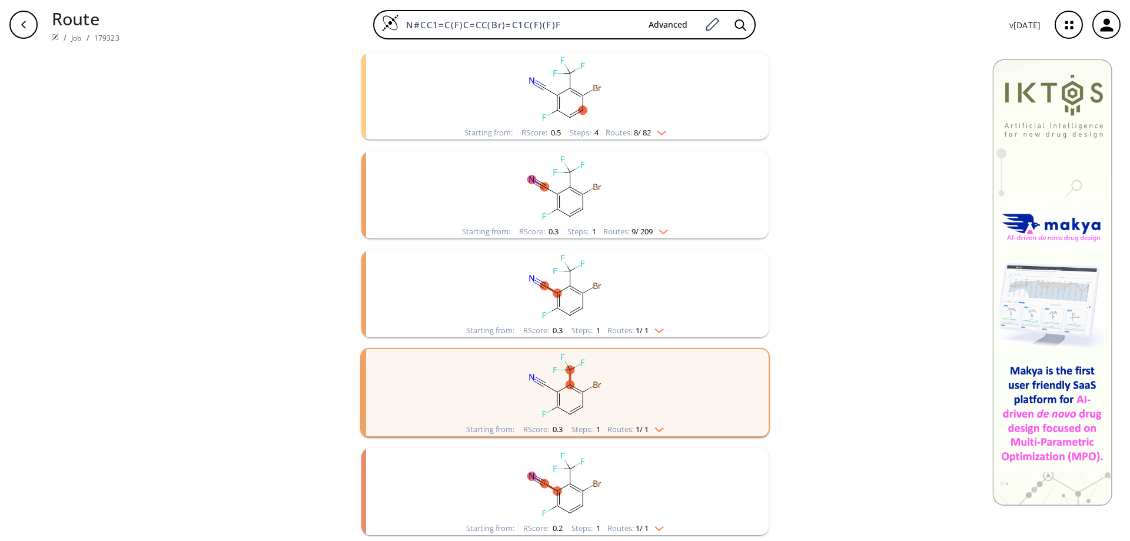
click at [568, 482] on ellipse "clusters" at bounding box center [569, 483] width 9 height 9
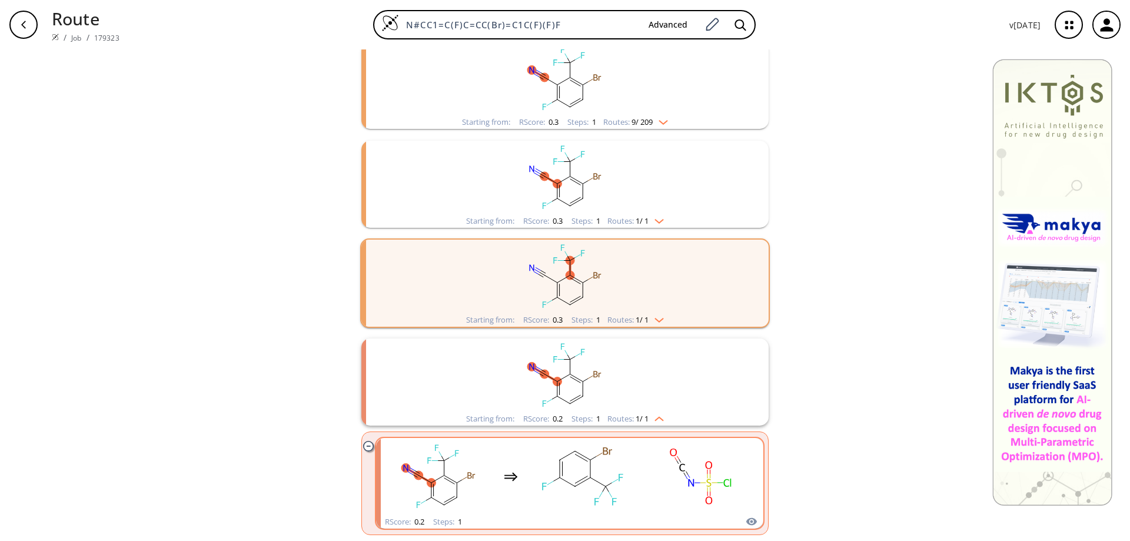
click at [658, 463] on rect "clusters" at bounding box center [700, 477] width 106 height 74
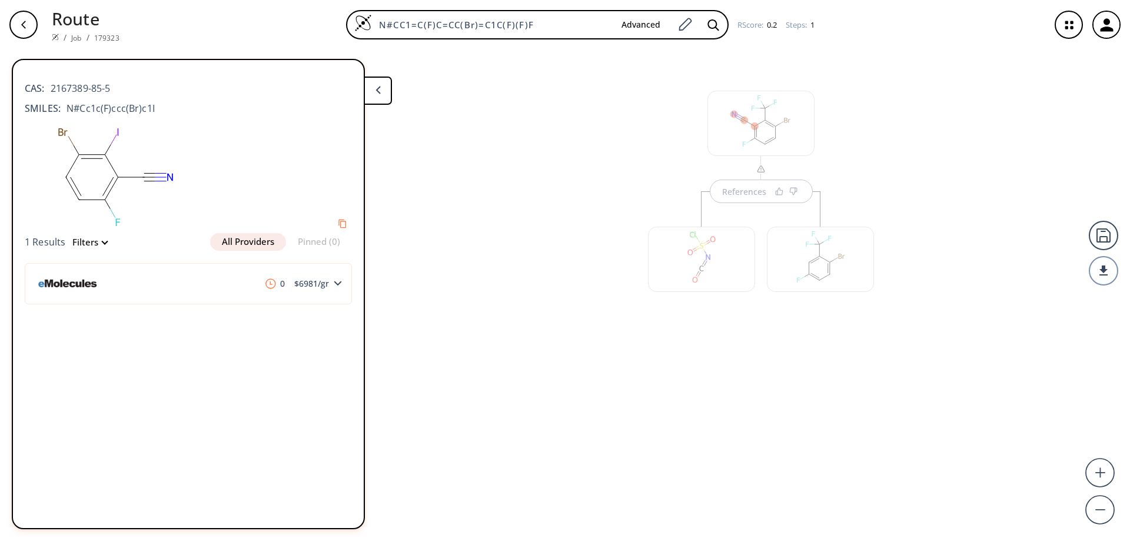
click at [756, 374] on div "References" at bounding box center [565, 290] width 1130 height 482
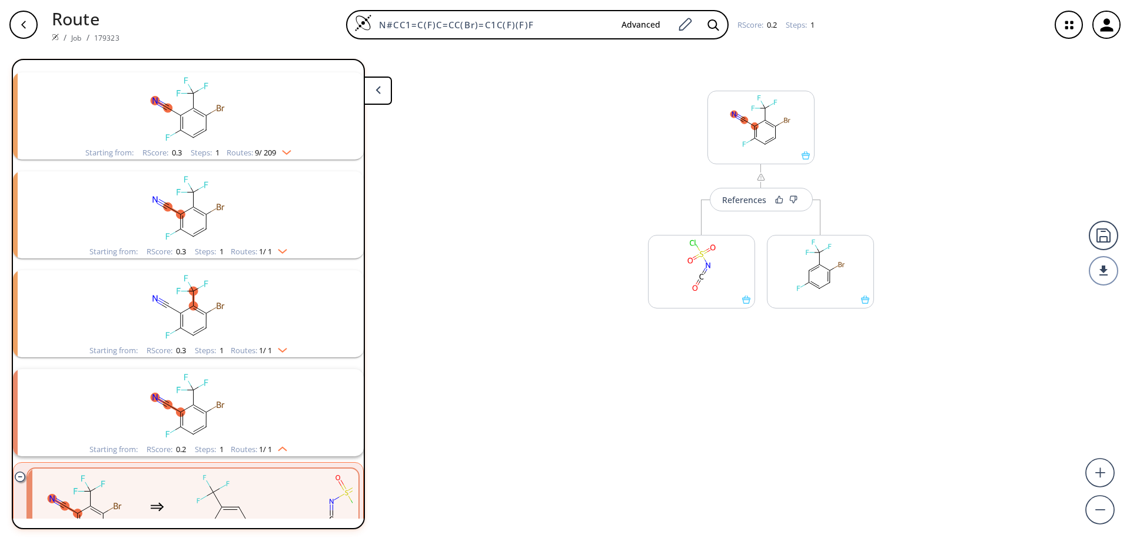
scroll to position [385, 0]
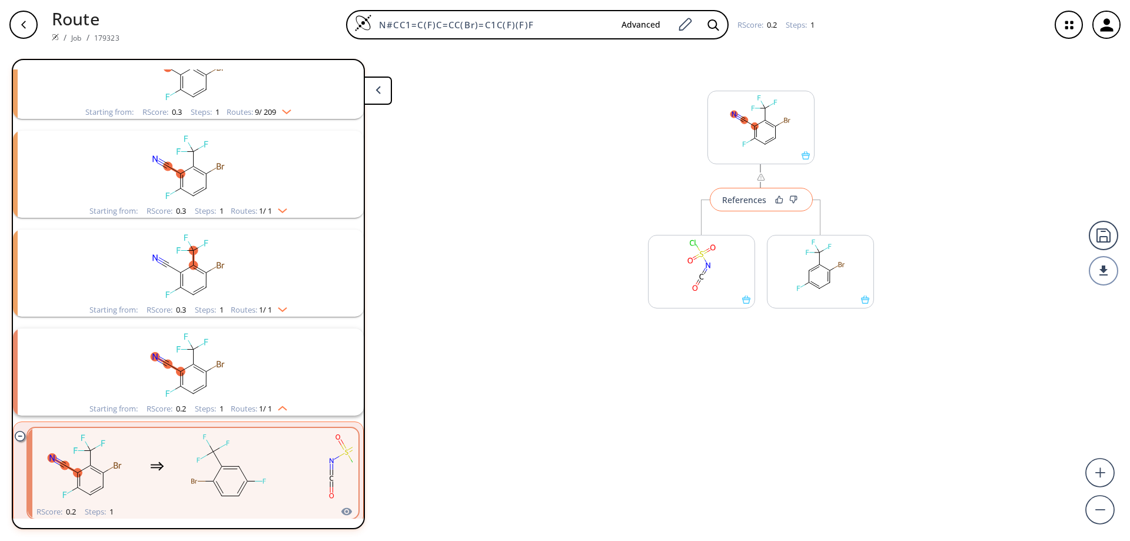
click at [760, 204] on div "References" at bounding box center [744, 200] width 44 height 8
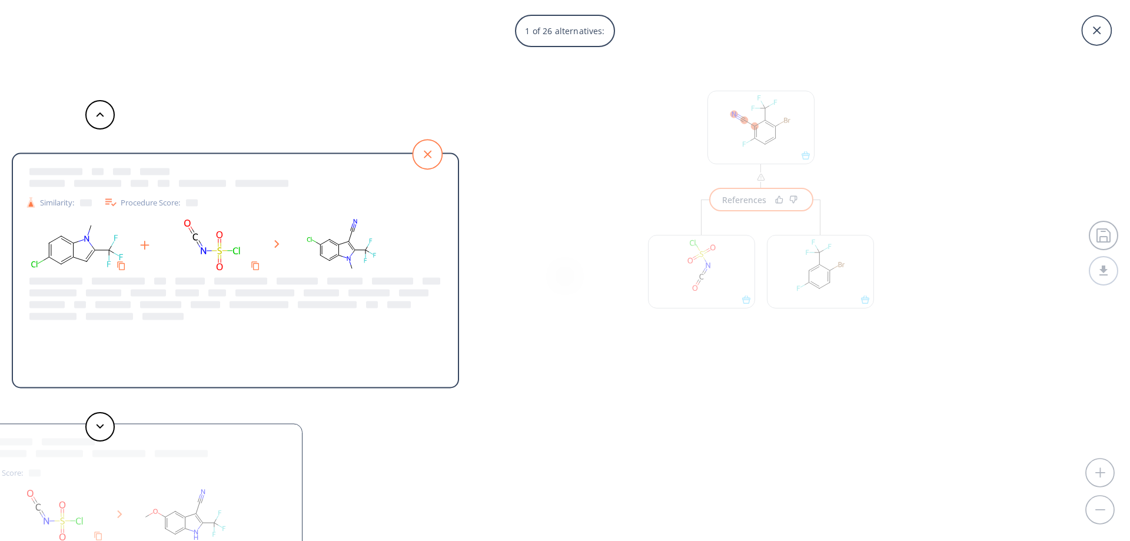
click at [433, 156] on icon at bounding box center [426, 153] width 29 height 29
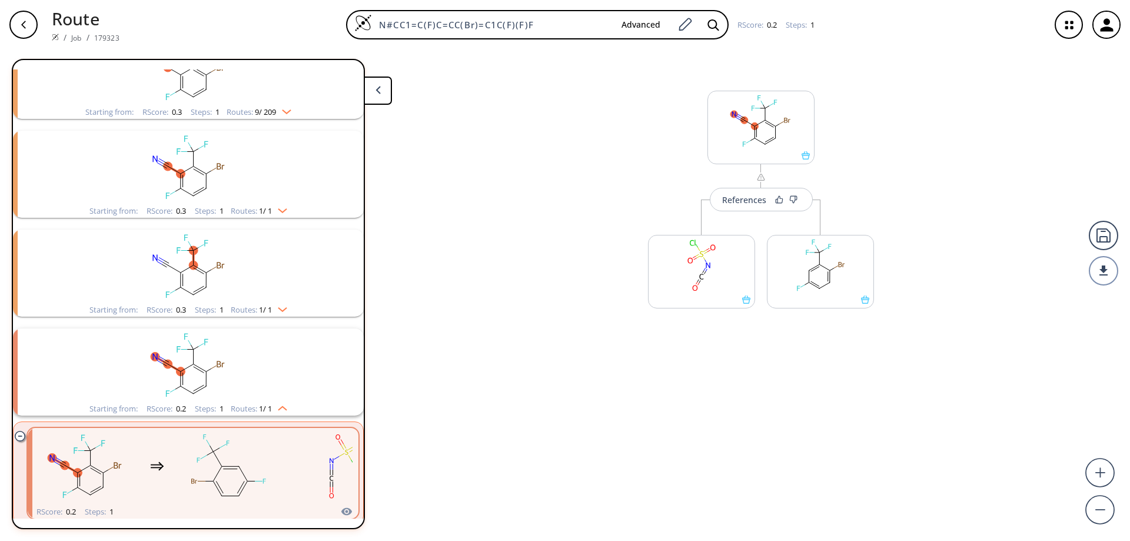
click at [17, 29] on div "button" at bounding box center [23, 25] width 28 height 28
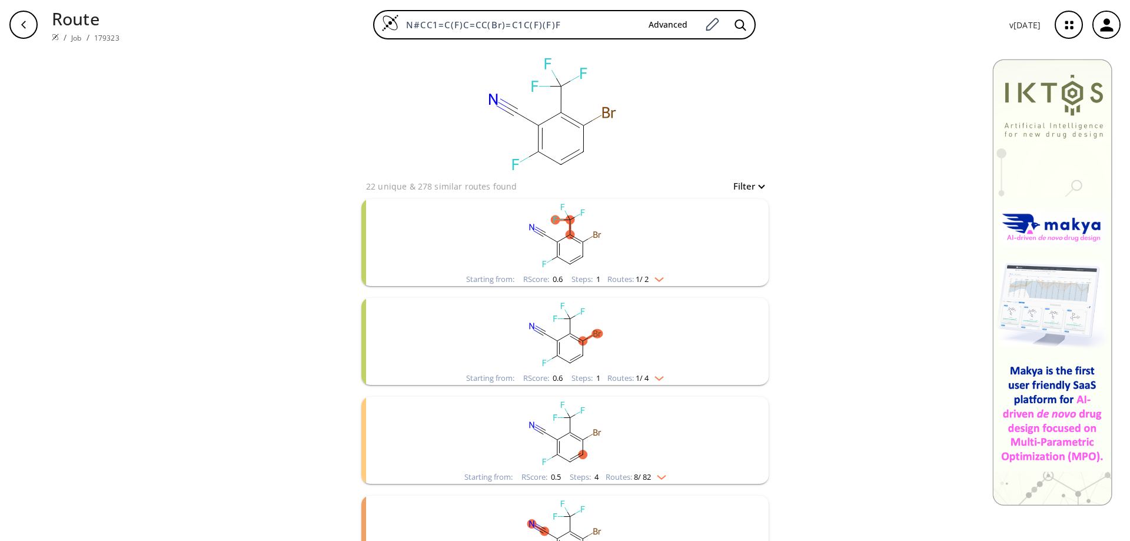
click at [570, 233] on ellipse "clusters" at bounding box center [569, 234] width 9 height 9
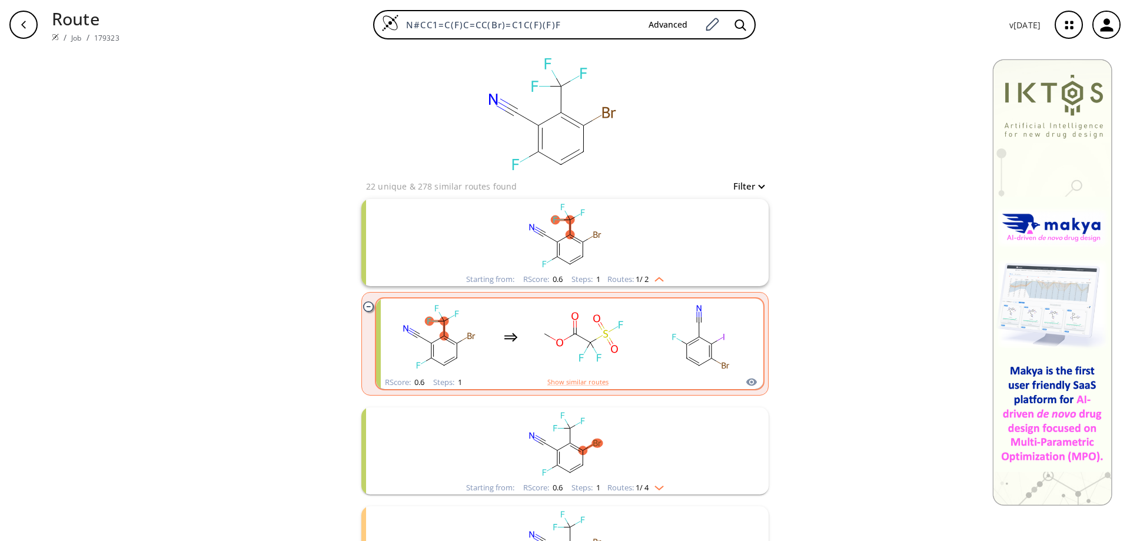
click at [696, 350] on rect "clusters" at bounding box center [700, 337] width 106 height 74
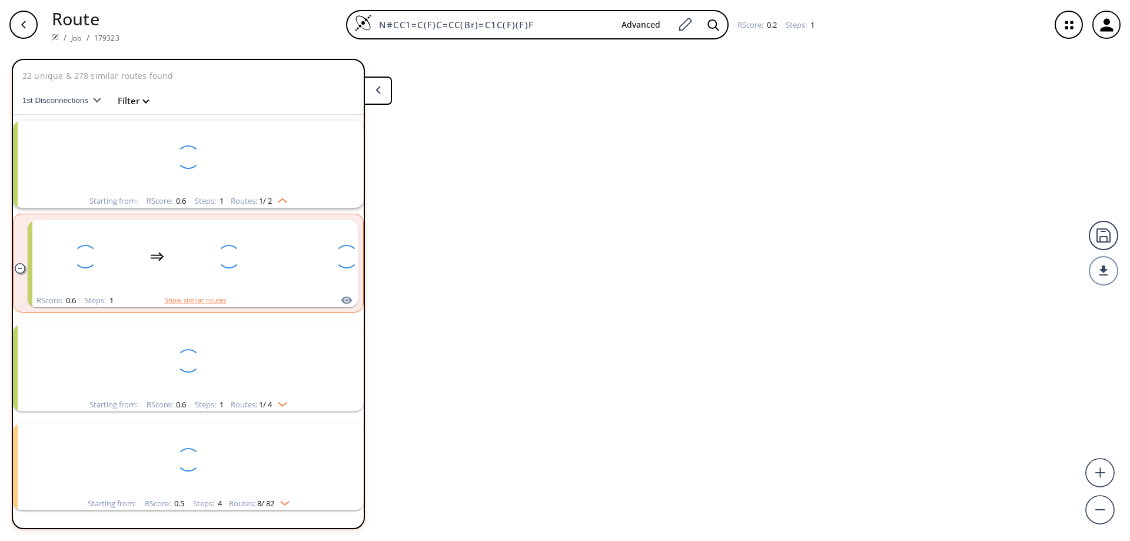
scroll to position [27, 0]
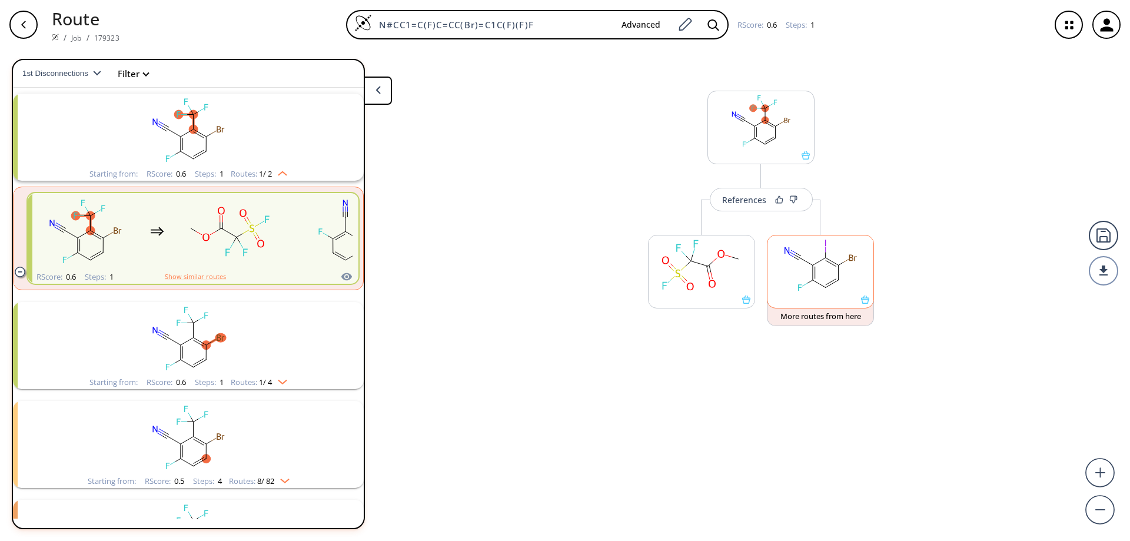
click at [866, 301] on icon at bounding box center [865, 299] width 8 height 8
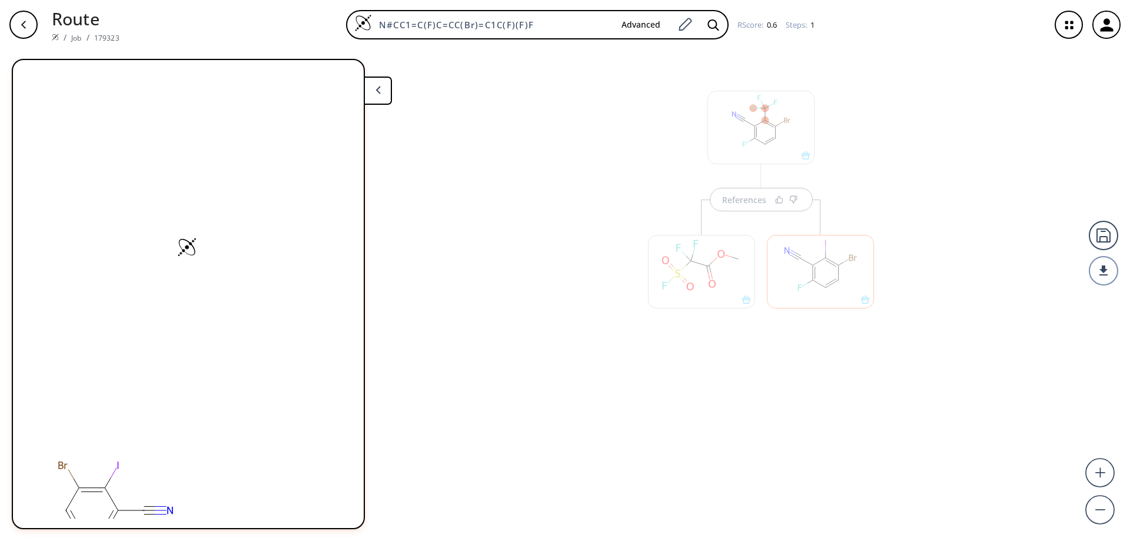
scroll to position [0, 0]
